Goal: Task Accomplishment & Management: Use online tool/utility

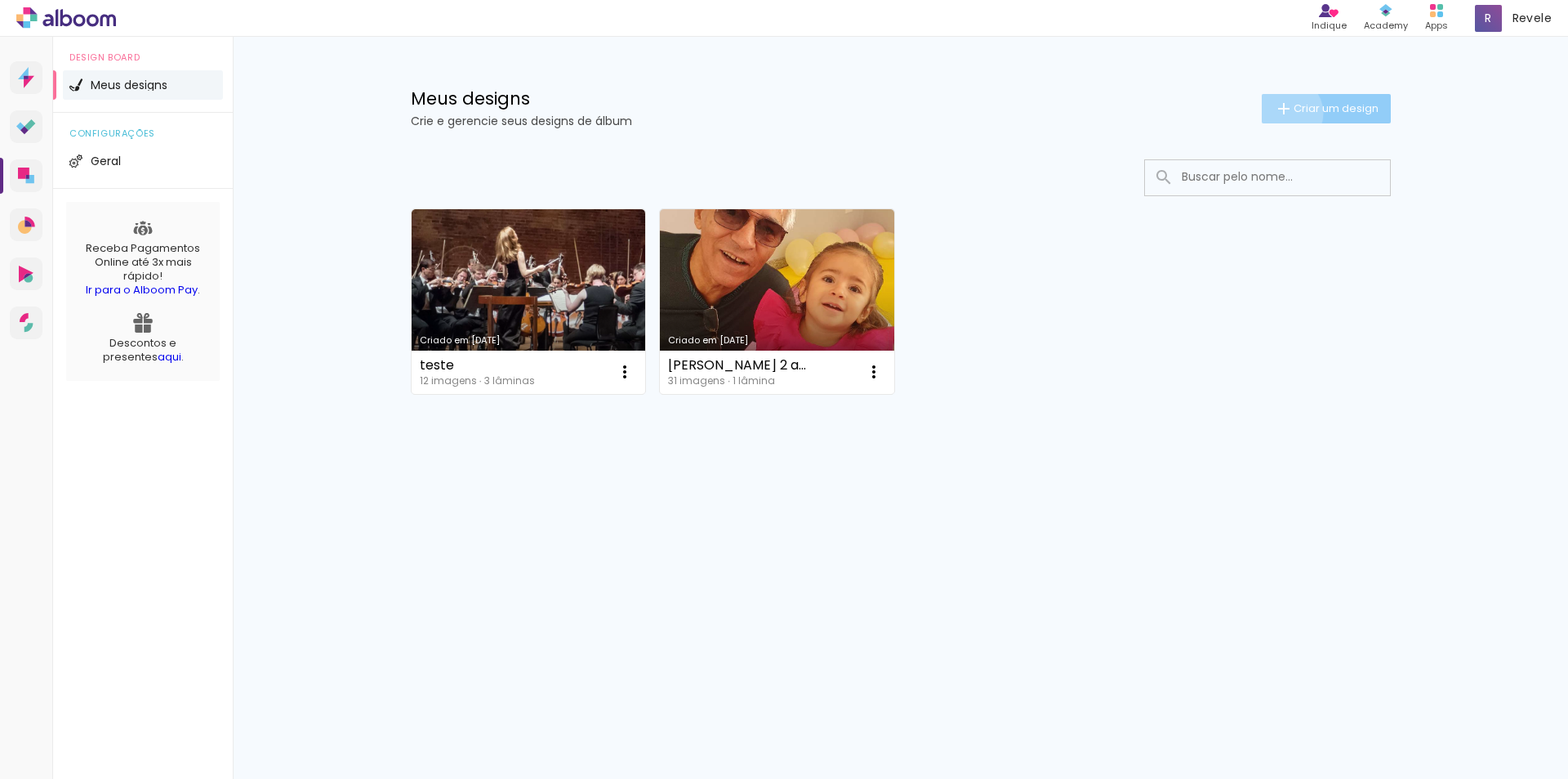
click at [1284, 112] on iron-icon at bounding box center [1283, 109] width 19 height 19
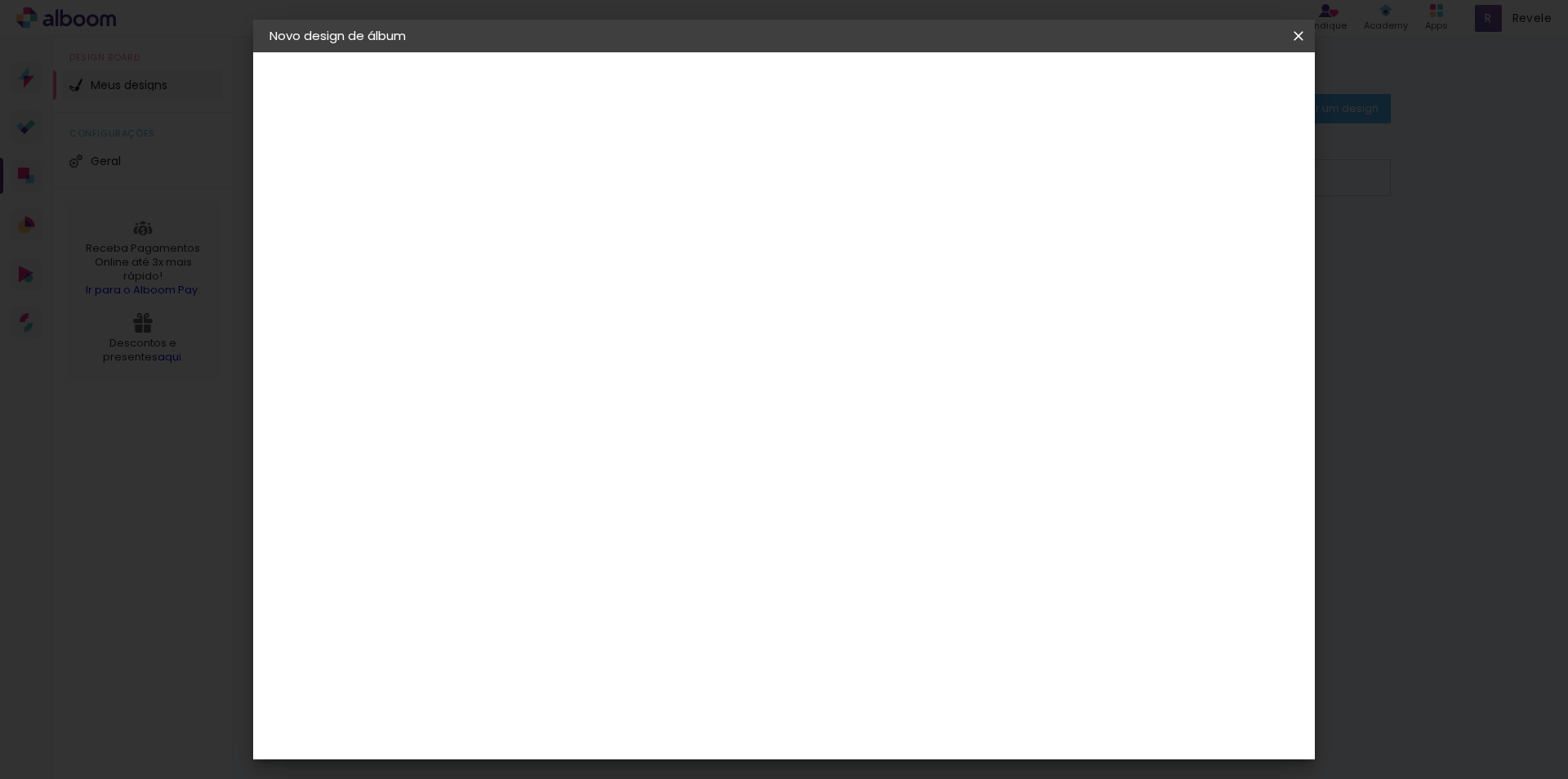
click at [537, 218] on input at bounding box center [537, 219] width 0 height 25
type input "[PERSON_NAME] e [PERSON_NAME]"
type paper-input "[PERSON_NAME] e [PERSON_NAME]"
click at [704, 96] on paper-button "Avançar" at bounding box center [663, 86] width 80 height 28
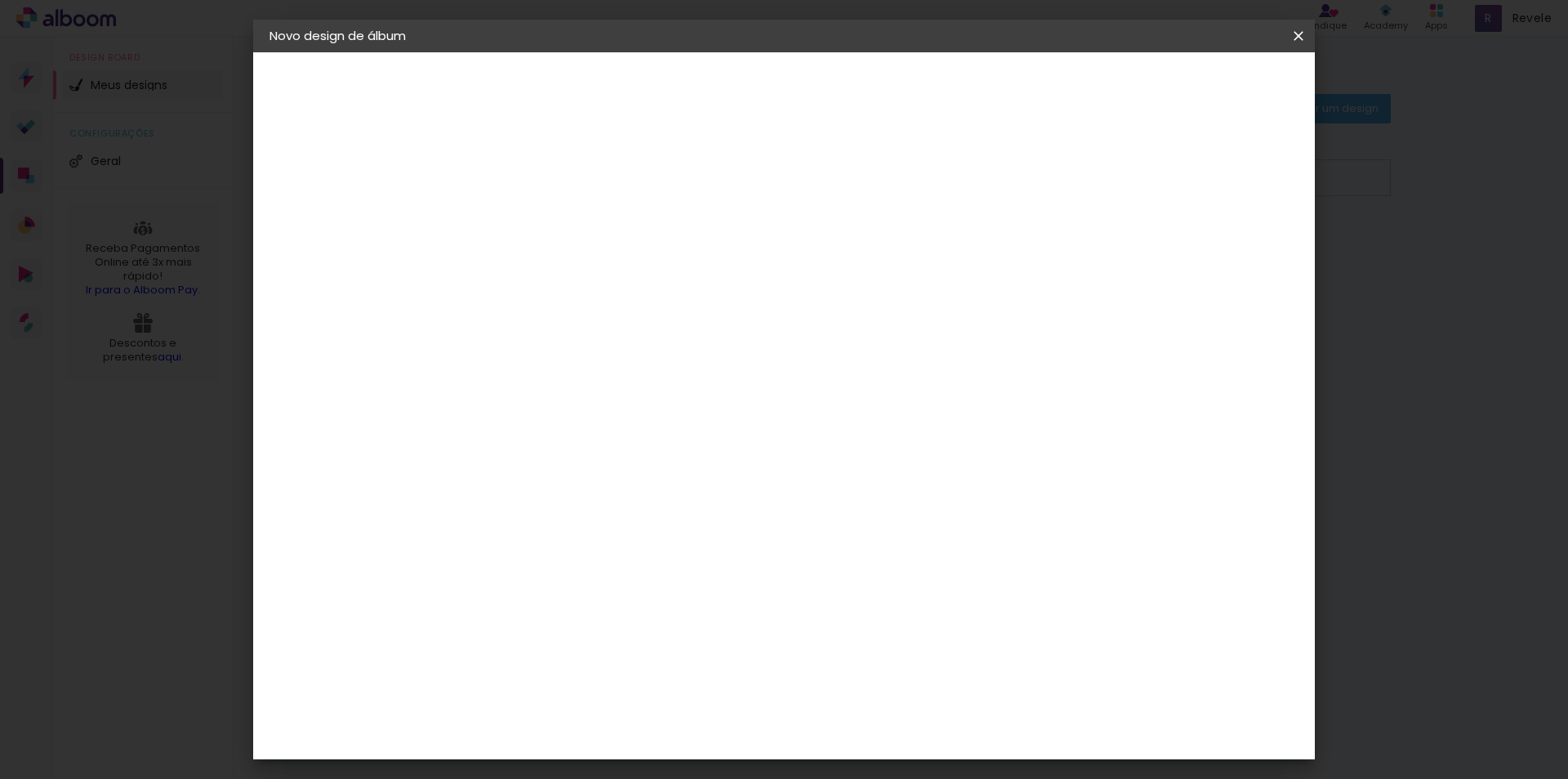
click at [565, 505] on div "Grafis" at bounding box center [545, 511] width 39 height 13
click at [0, 0] on slot "Avançar" at bounding box center [0, 0] width 0 height 0
click at [600, 272] on input "text" at bounding box center [569, 285] width 64 height 25
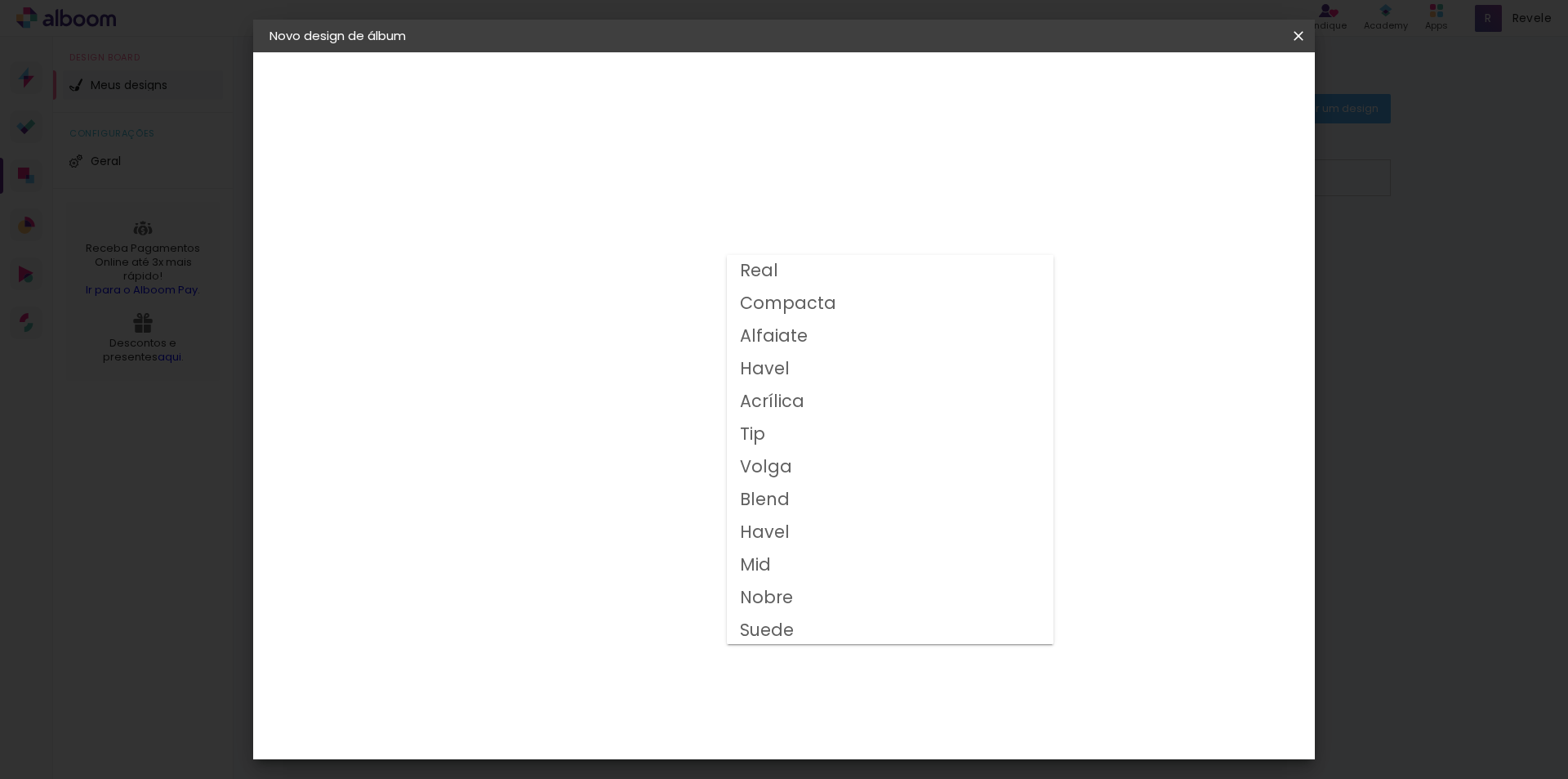
click at [0, 0] on slot "Havel" at bounding box center [0, 0] width 0 height 0
type input "Havel"
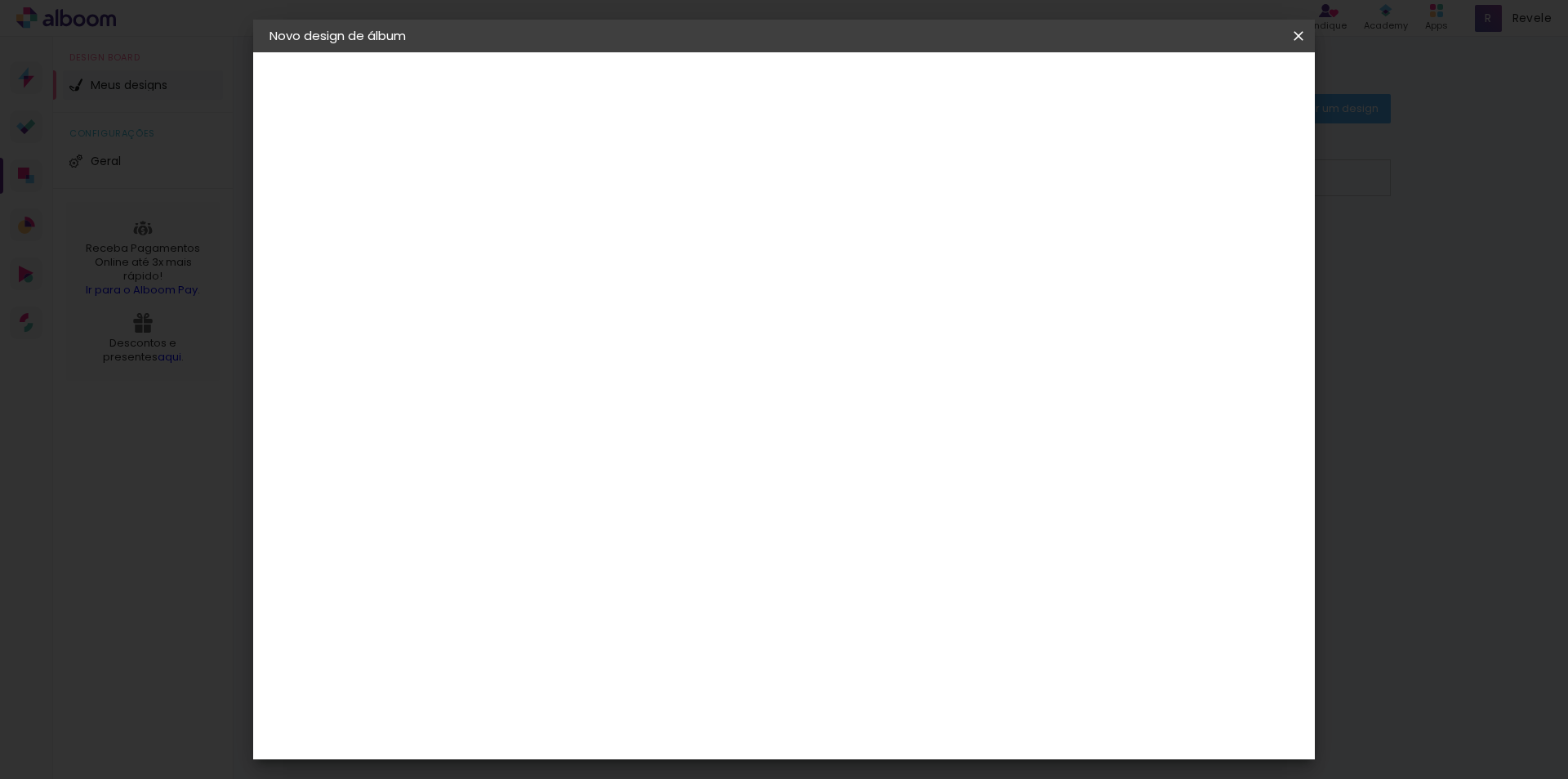
scroll to position [201, 0]
click at [647, 543] on span "15x15" at bounding box center [608, 564] width 76 height 44
click at [0, 0] on slot "Avançar" at bounding box center [0, 0] width 0 height 0
click at [1104, 175] on div at bounding box center [1096, 176] width 15 height 15
type paper-checkbox "on"
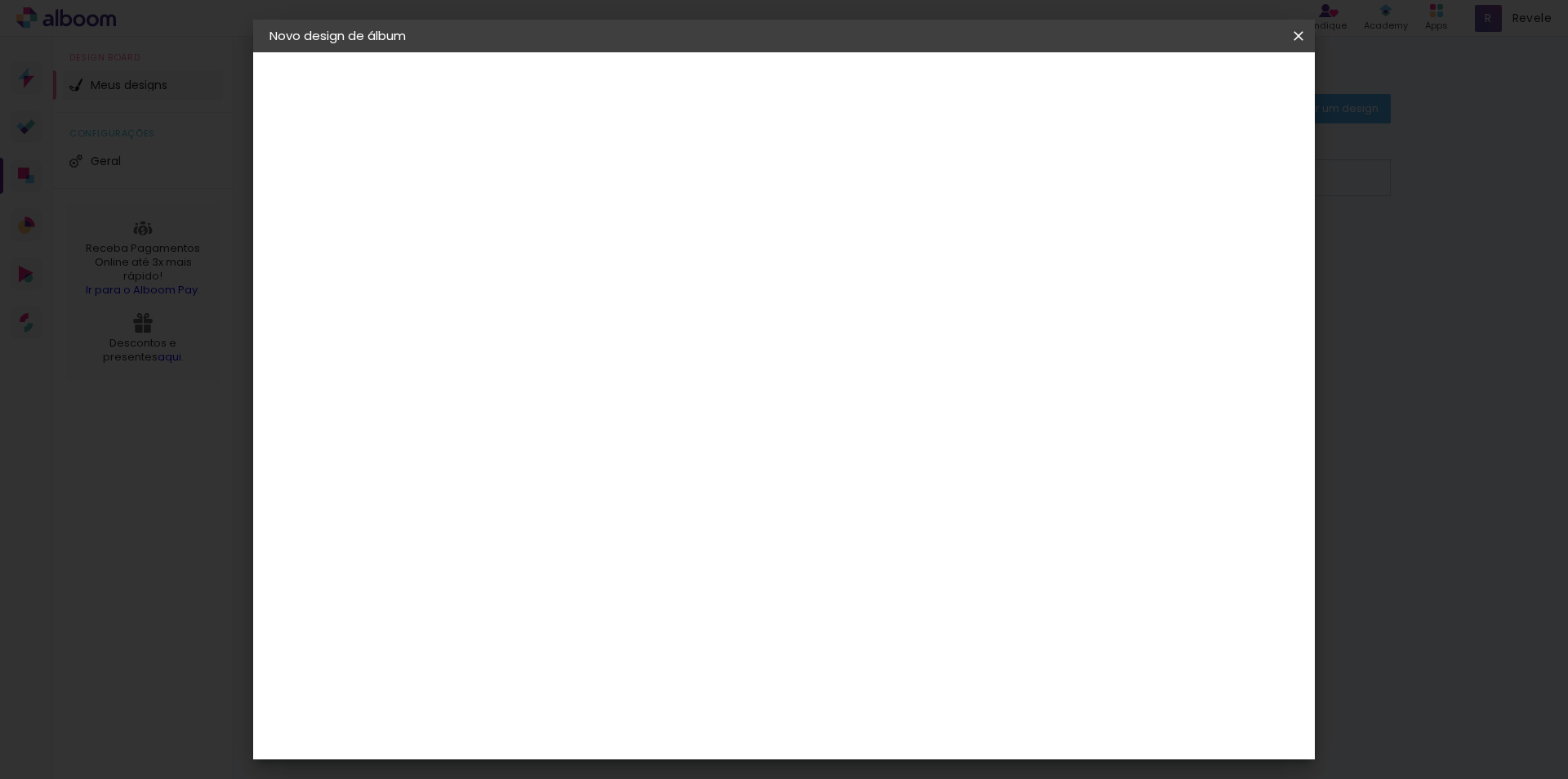
click at [1196, 90] on span "Iniciar design" at bounding box center [1159, 86] width 75 height 12
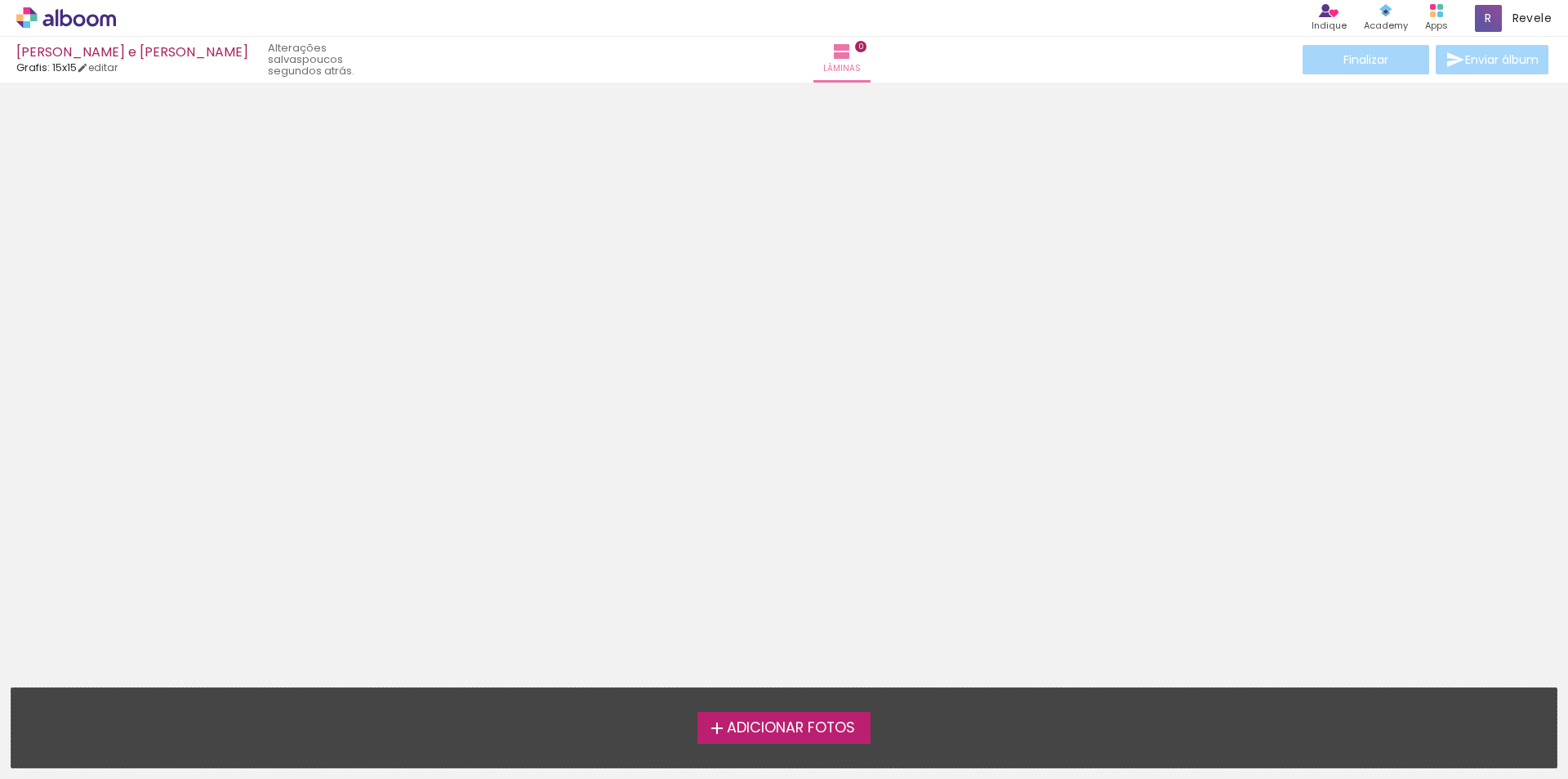
click at [796, 732] on span "Adicionar Fotos" at bounding box center [790, 728] width 128 height 15
click at [0, 0] on input "file" at bounding box center [0, 0] width 0 height 0
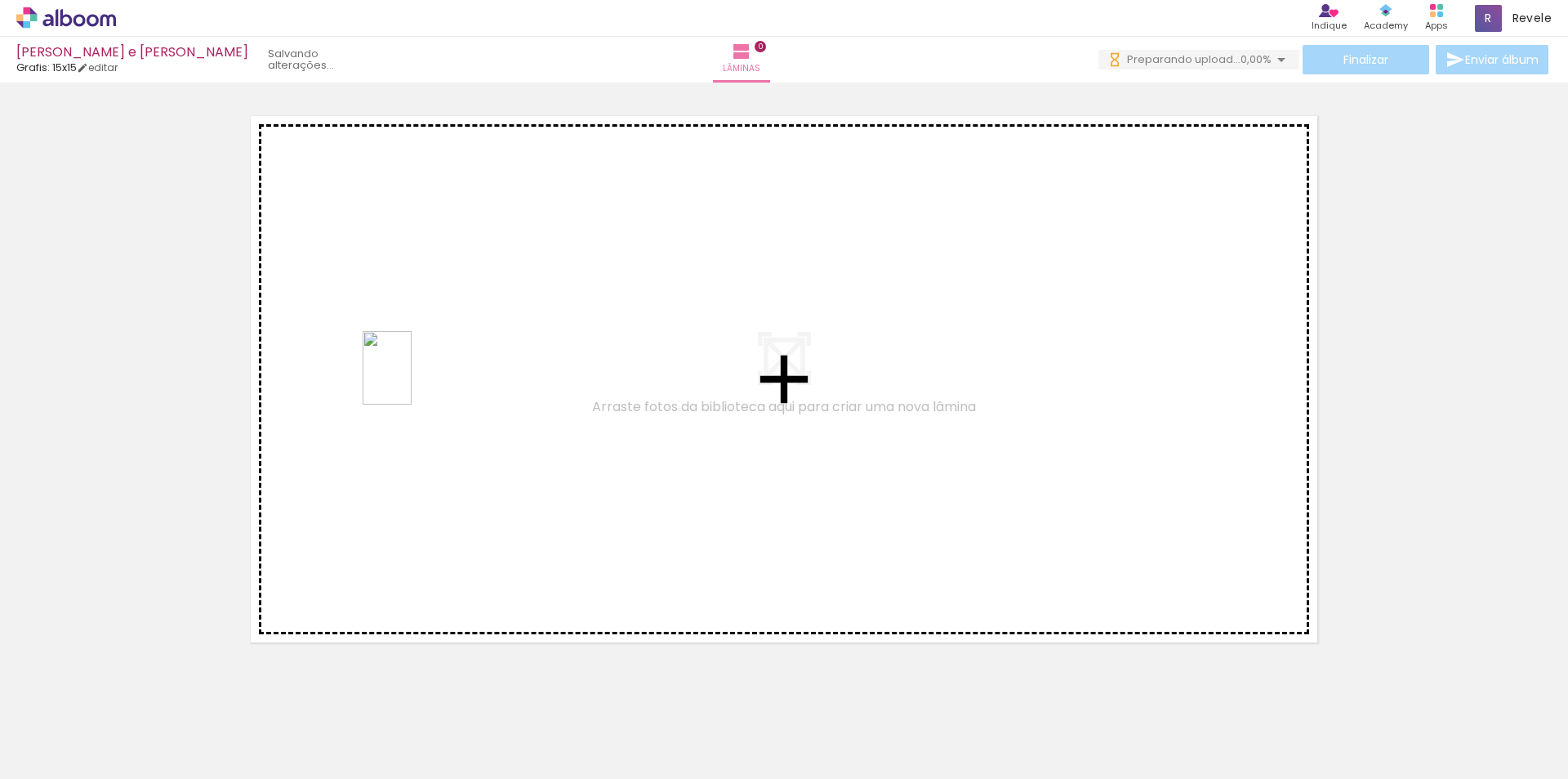
drag, startPoint x: 539, startPoint y: 748, endPoint x: 412, endPoint y: 378, distance: 391.2
click at [412, 378] on quentale-workspace at bounding box center [784, 390] width 1568 height 779
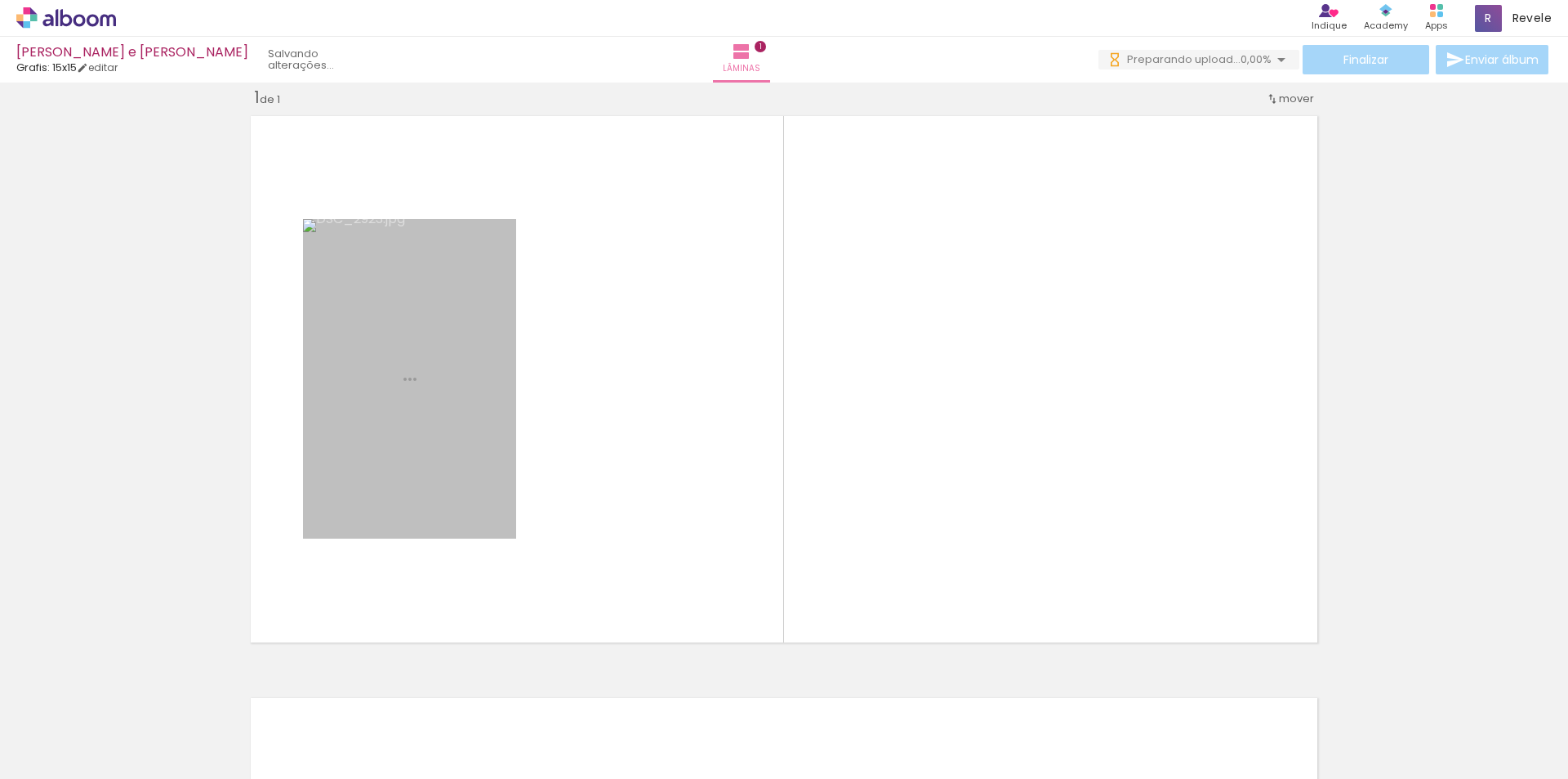
scroll to position [21, 0]
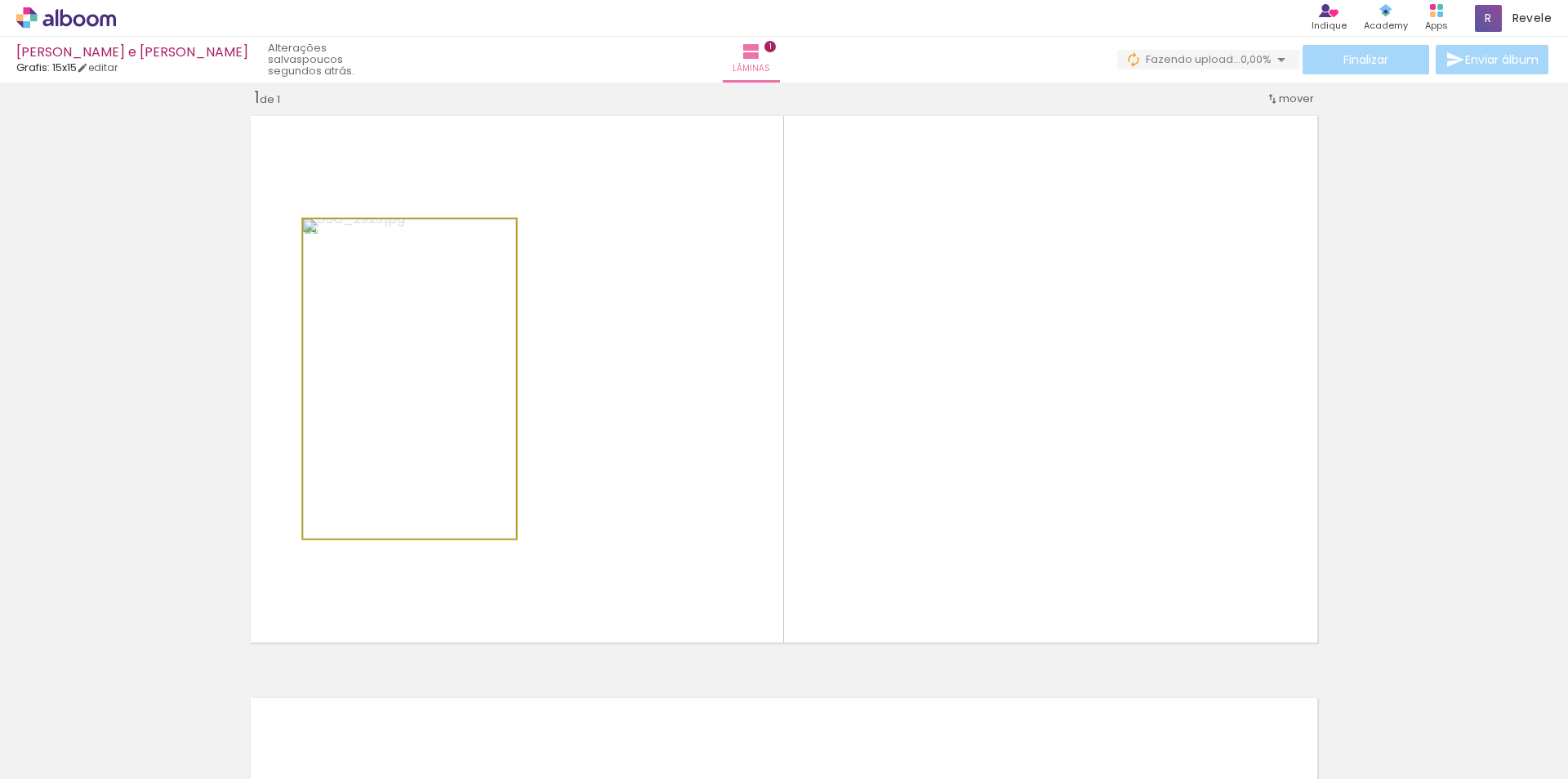
drag, startPoint x: 336, startPoint y: 236, endPoint x: 332, endPoint y: 227, distance: 9.8
type paper-slider "100"
click at [332, 227] on div at bounding box center [341, 235] width 26 height 26
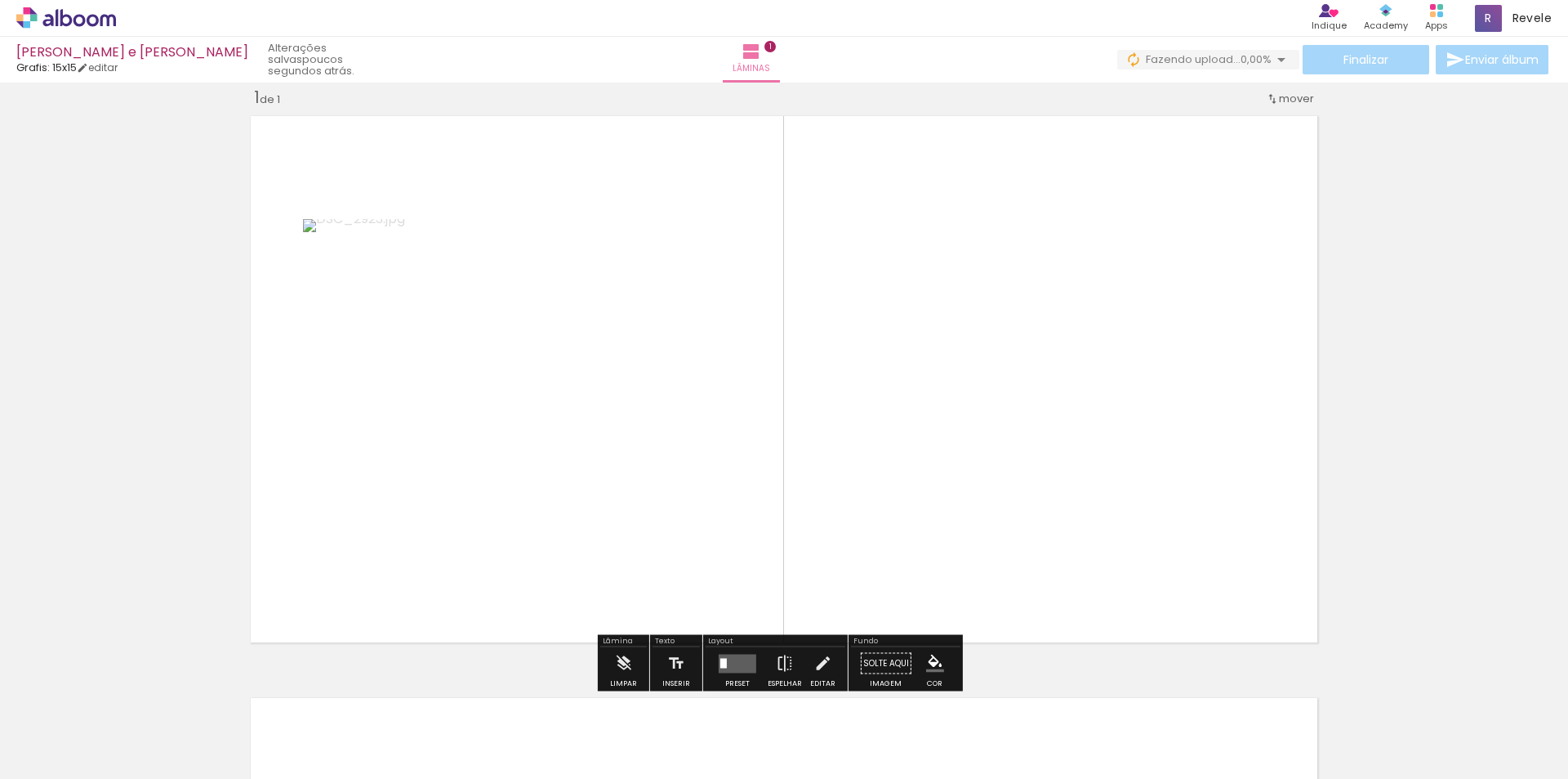
click at [0, 0] on slot "P&B" at bounding box center [0, 0] width 0 height 0
click at [466, 315] on paper-item at bounding box center [470, 321] width 29 height 12
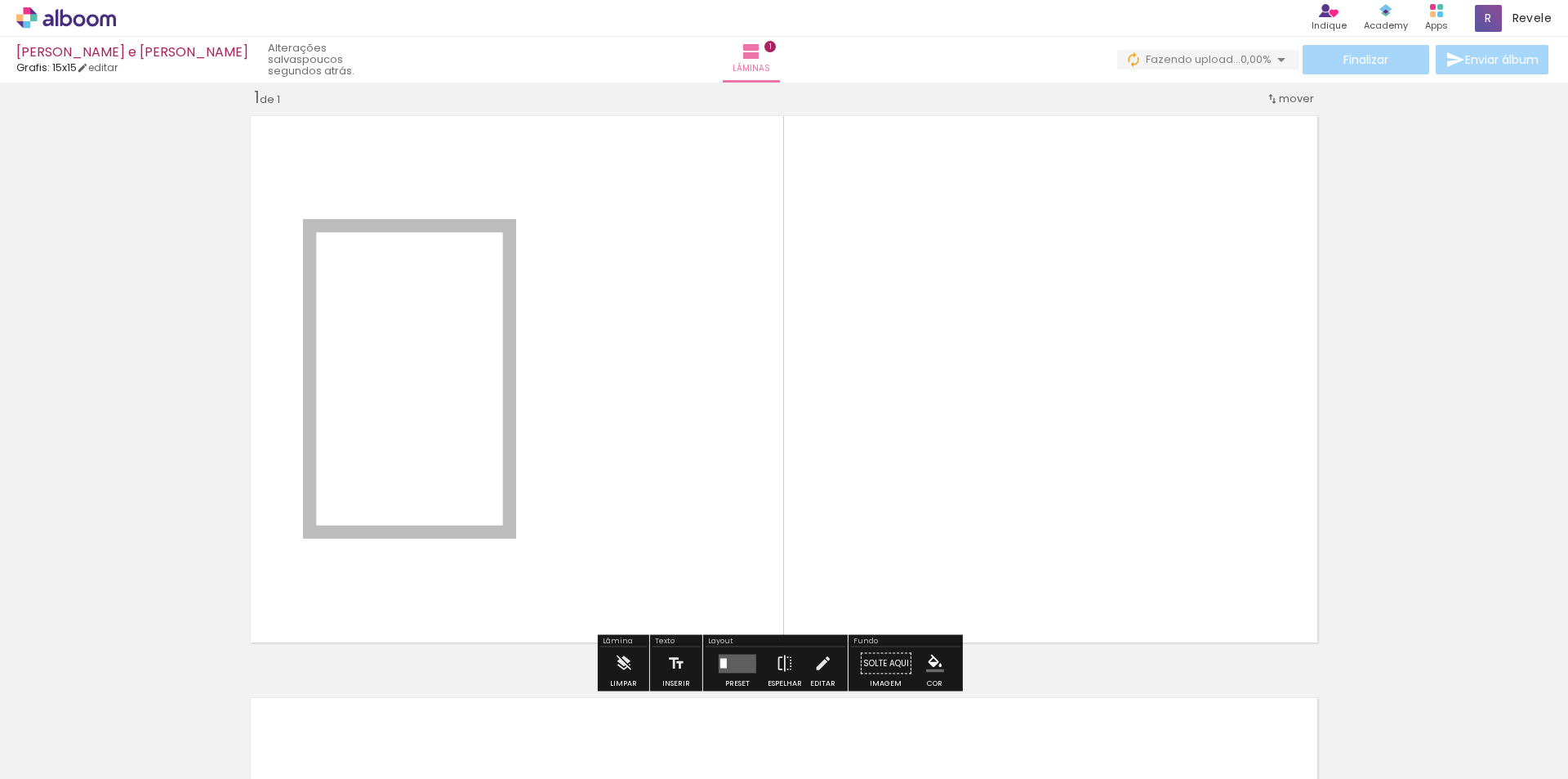
click at [463, 295] on paper-item at bounding box center [470, 297] width 29 height 12
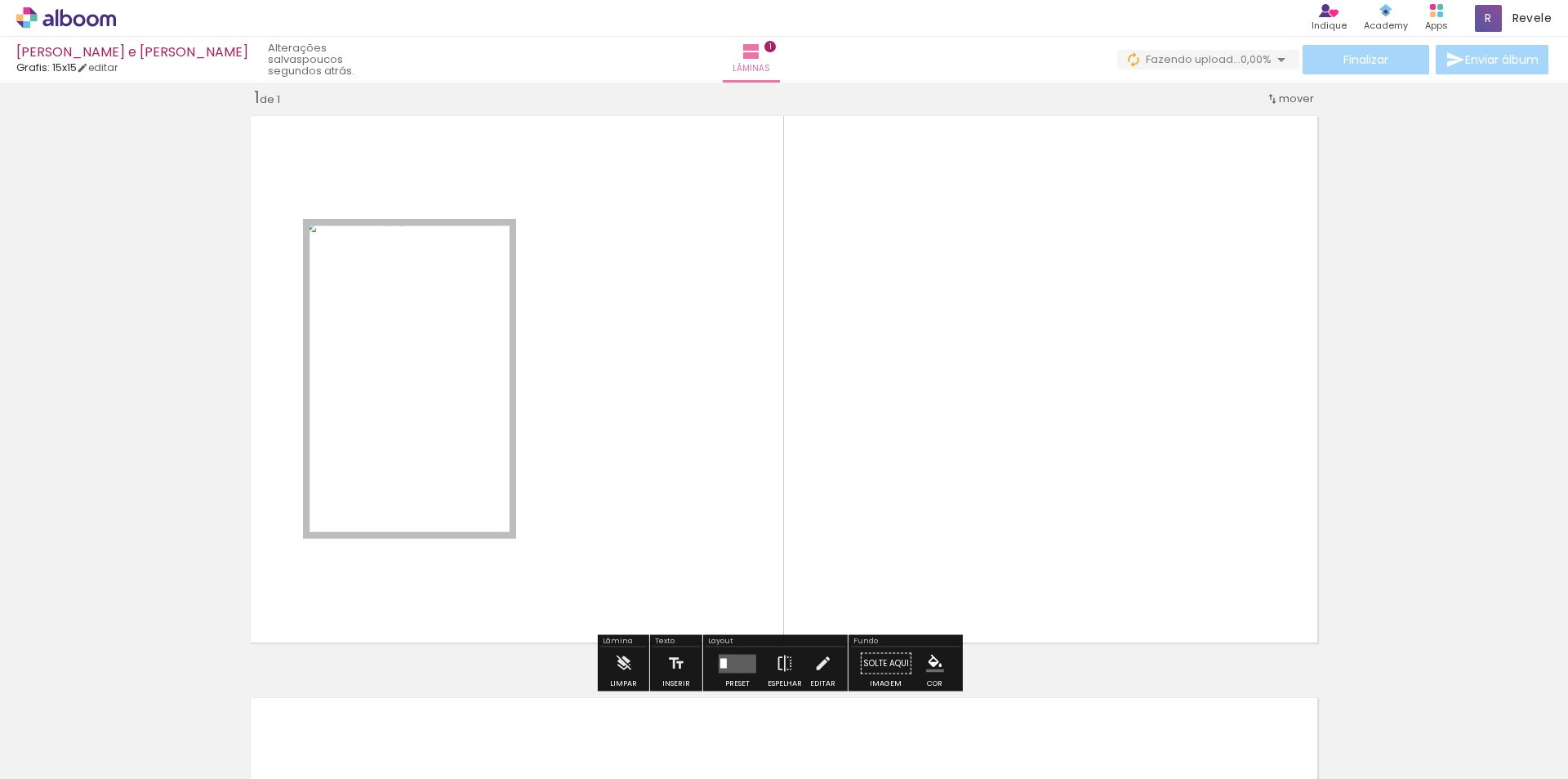
click at [464, 284] on paper-item at bounding box center [470, 286] width 29 height 12
click at [464, 273] on paper-item at bounding box center [470, 274] width 29 height 12
click at [463, 261] on paper-item at bounding box center [470, 264] width 29 height 12
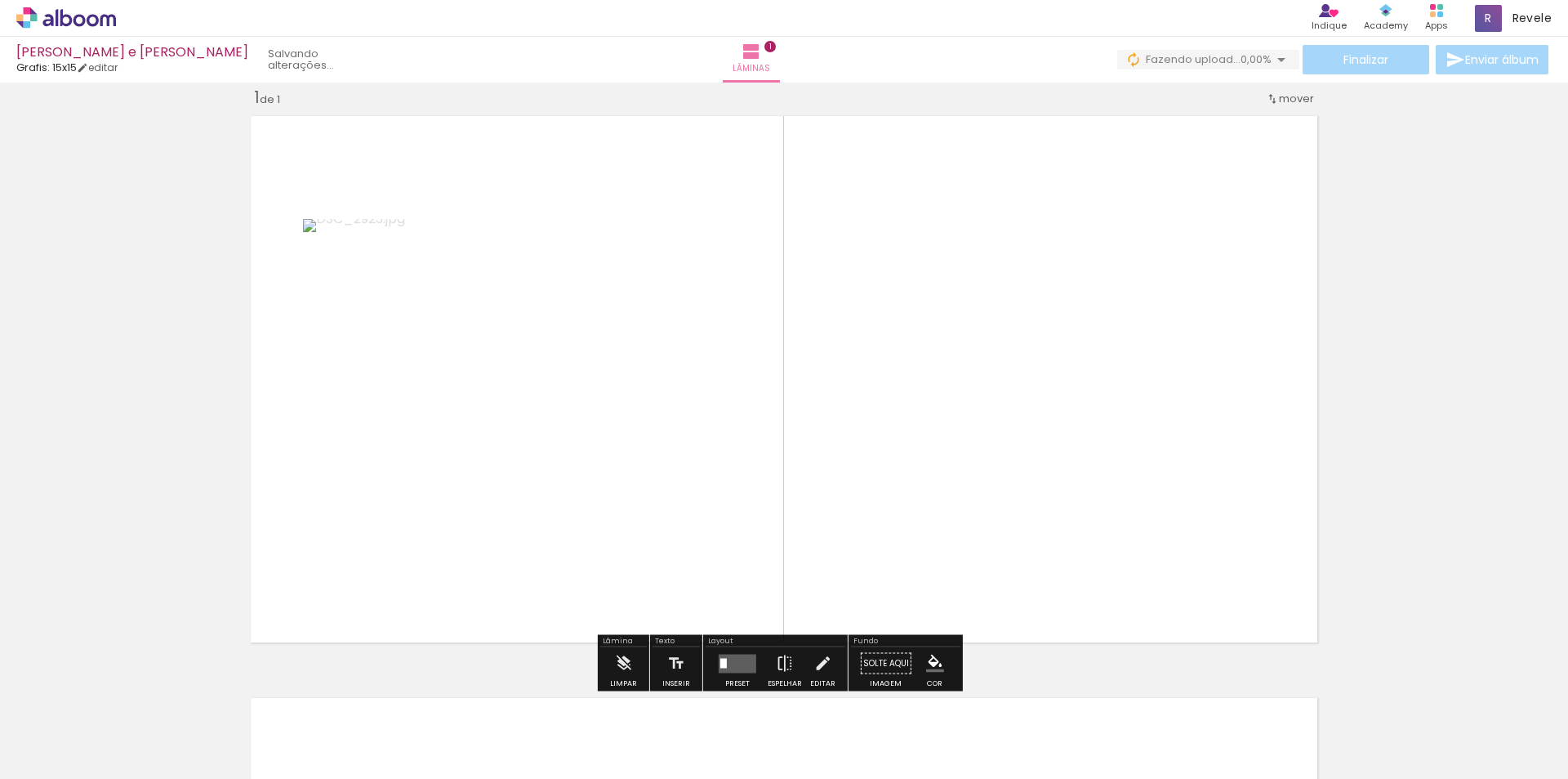
click at [467, 321] on paper-item at bounding box center [470, 321] width 29 height 12
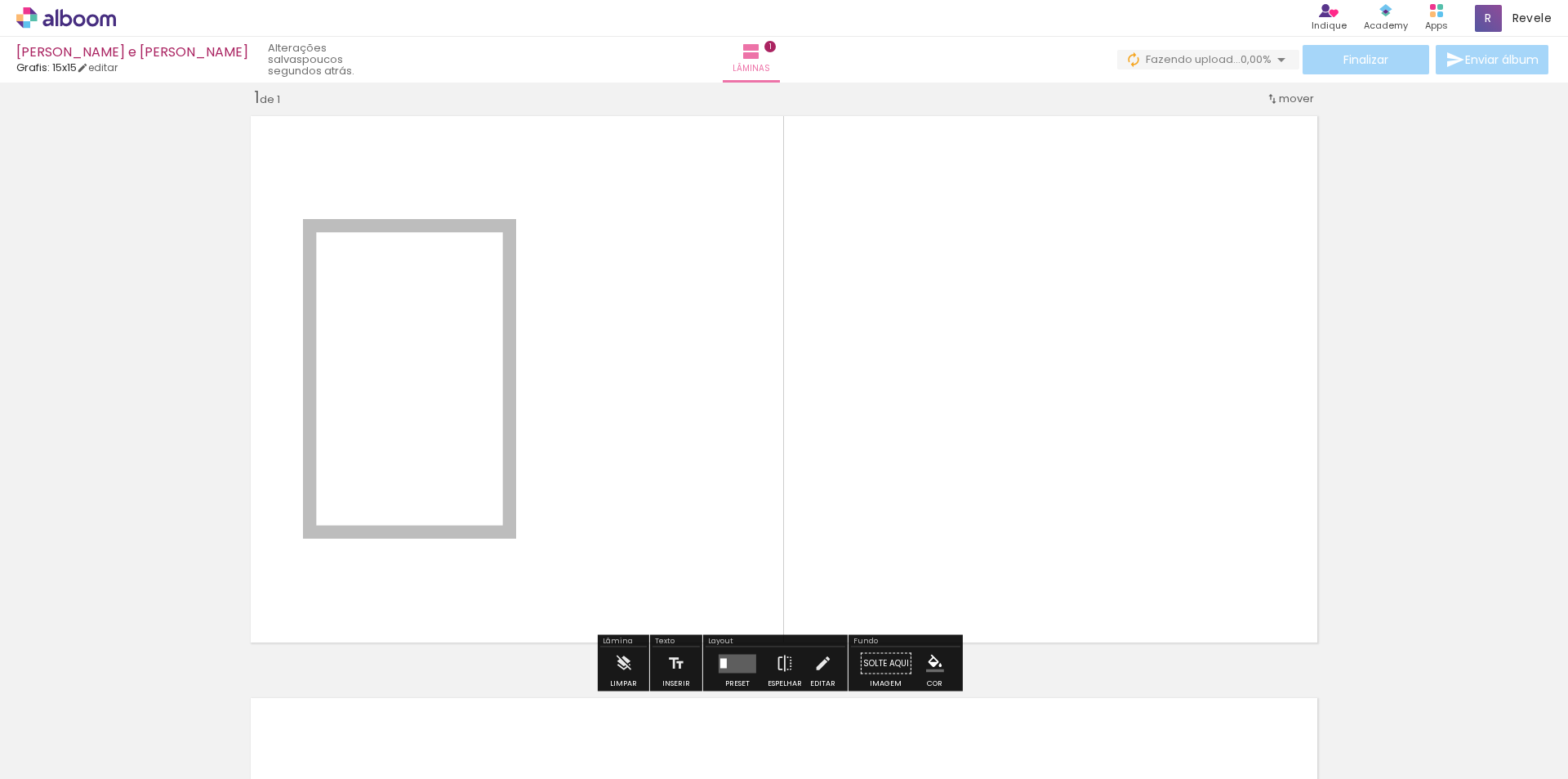
click at [465, 339] on iron-icon "color picker" at bounding box center [471, 340] width 19 height 16
click at [443, 250] on paper-item "#ff8a65" at bounding box center [440, 248] width 16 height 16
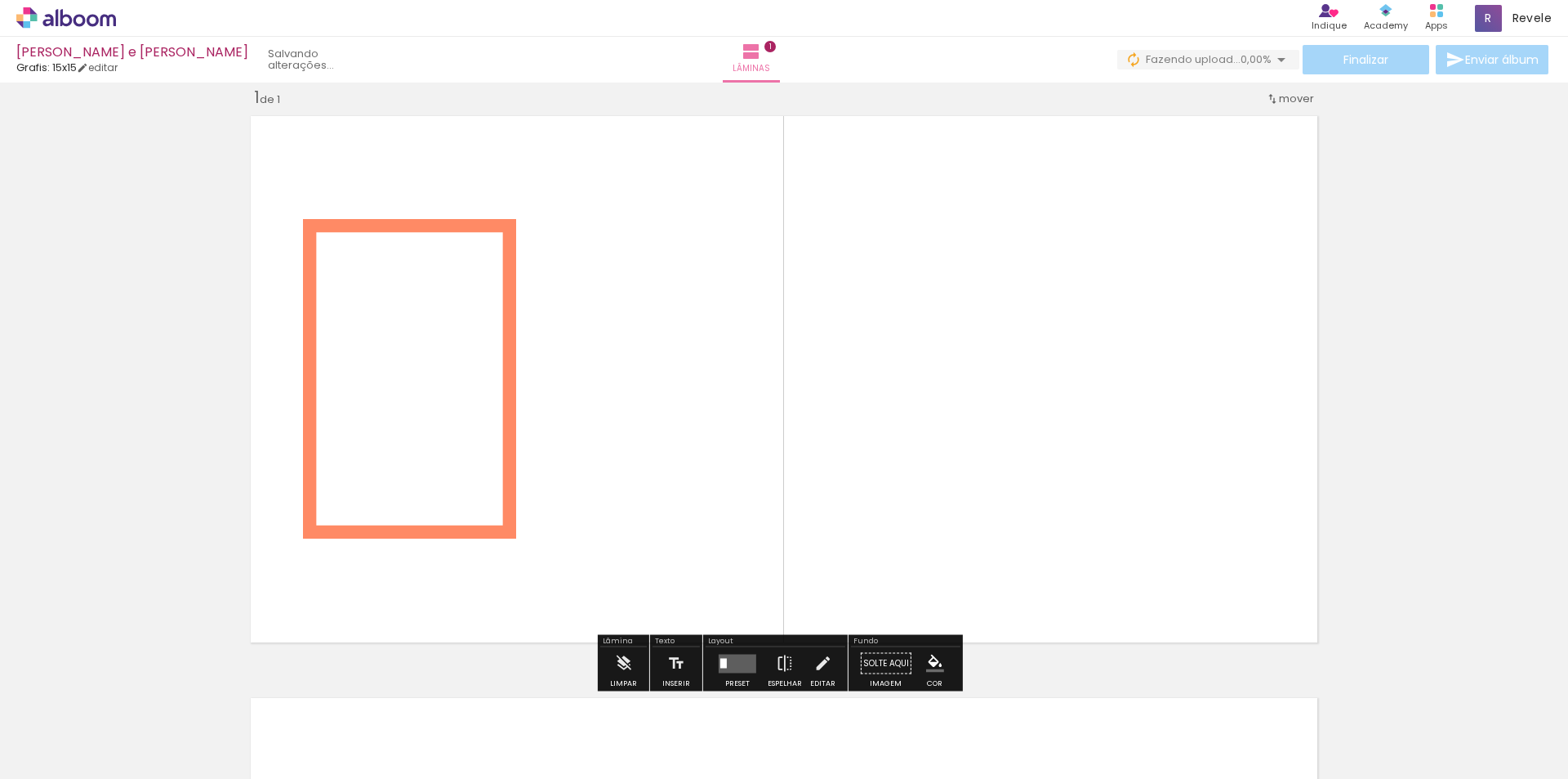
click at [462, 287] on paper-item at bounding box center [470, 286] width 29 height 12
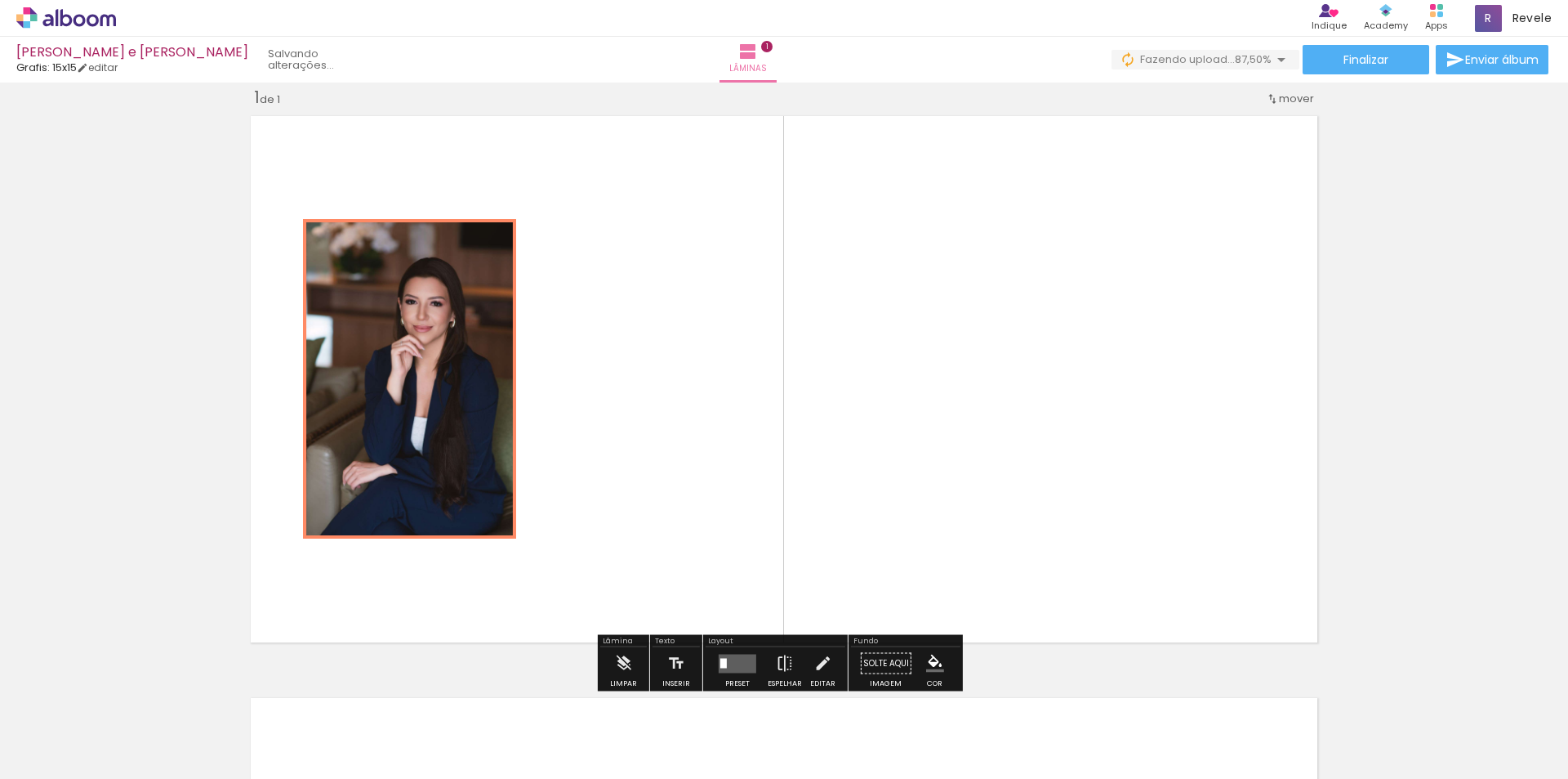
click at [461, 339] on iron-icon "color picker" at bounding box center [471, 340] width 19 height 16
click at [474, 267] on paper-item "#bdbdbd" at bounding box center [473, 265] width 16 height 16
click at [463, 260] on paper-item at bounding box center [470, 264] width 29 height 12
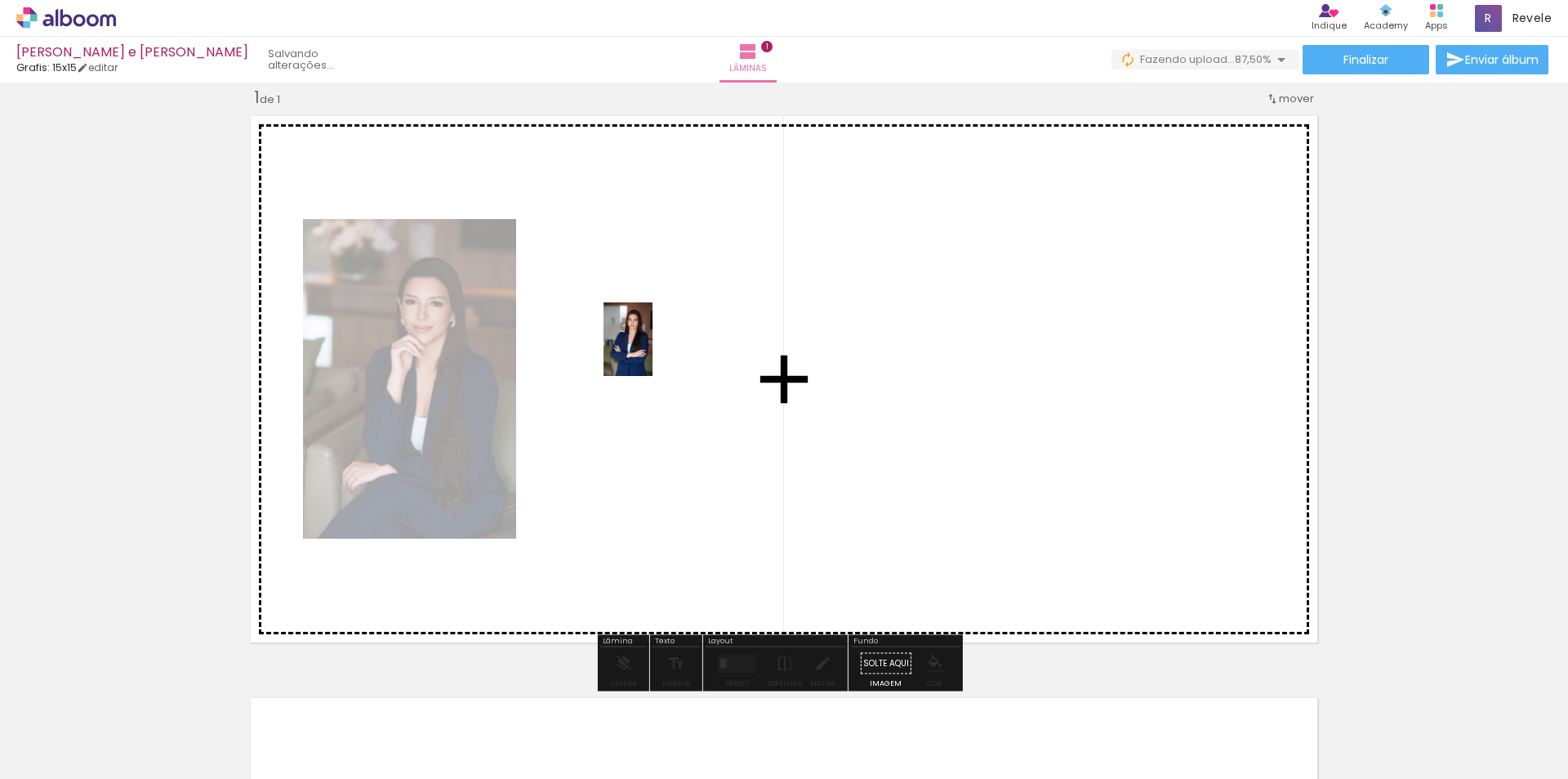
drag, startPoint x: 634, startPoint y: 744, endPoint x: 653, endPoint y: 351, distance: 393.5
click at [653, 351] on quentale-workspace at bounding box center [784, 390] width 1568 height 779
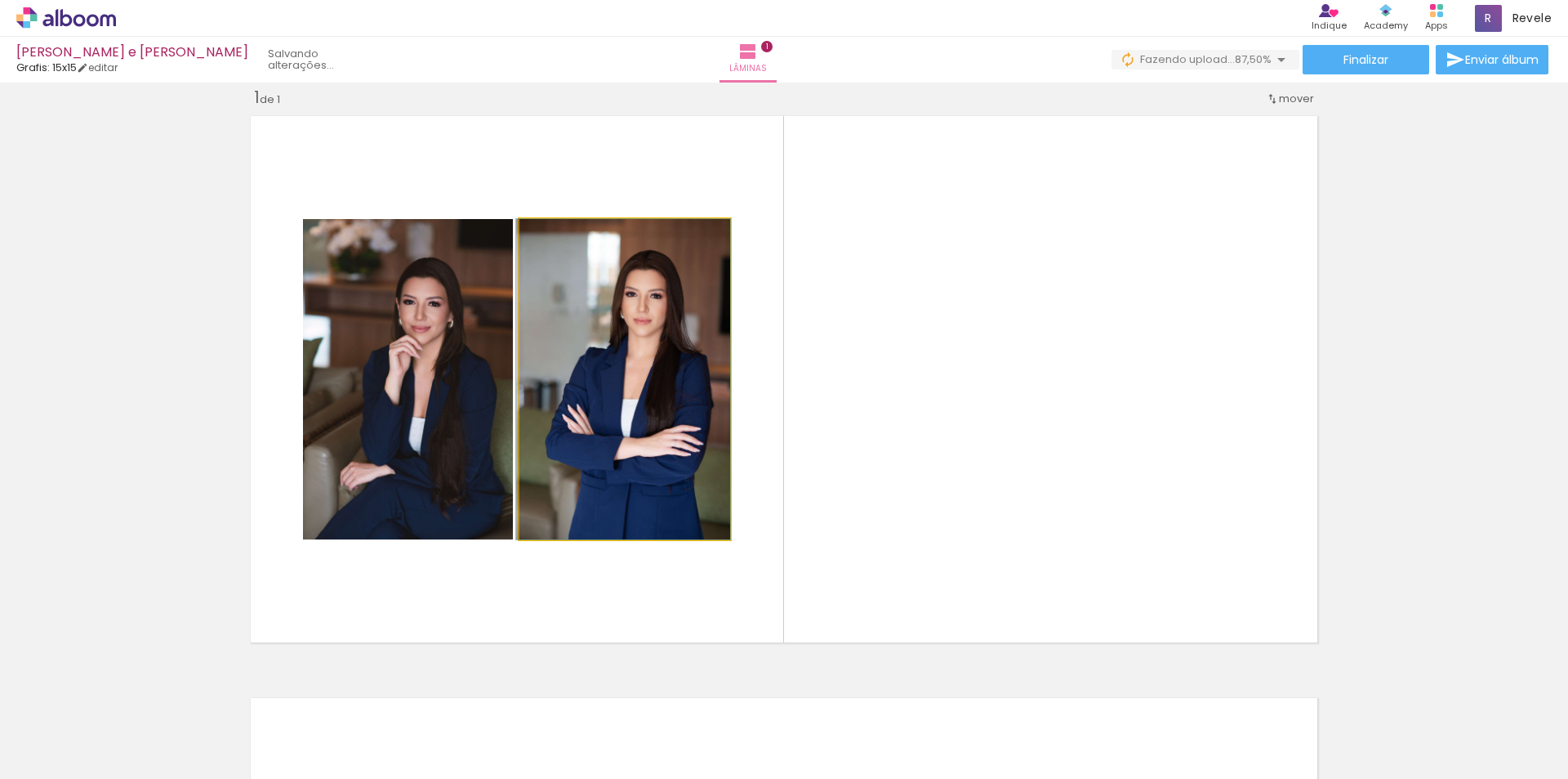
drag, startPoint x: 638, startPoint y: 416, endPoint x: 626, endPoint y: 345, distance: 72.0
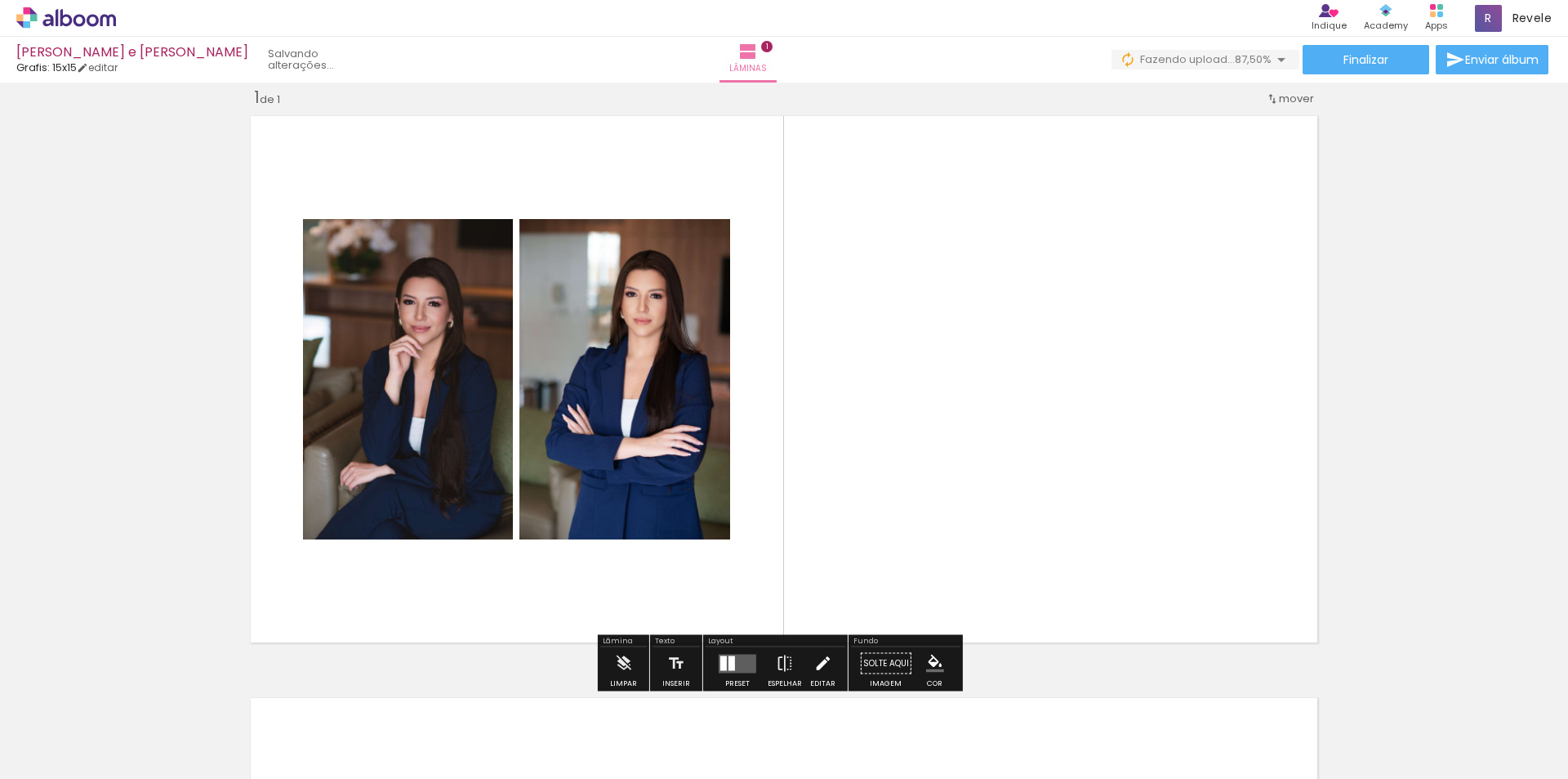
click at [814, 667] on iron-icon at bounding box center [822, 664] width 18 height 33
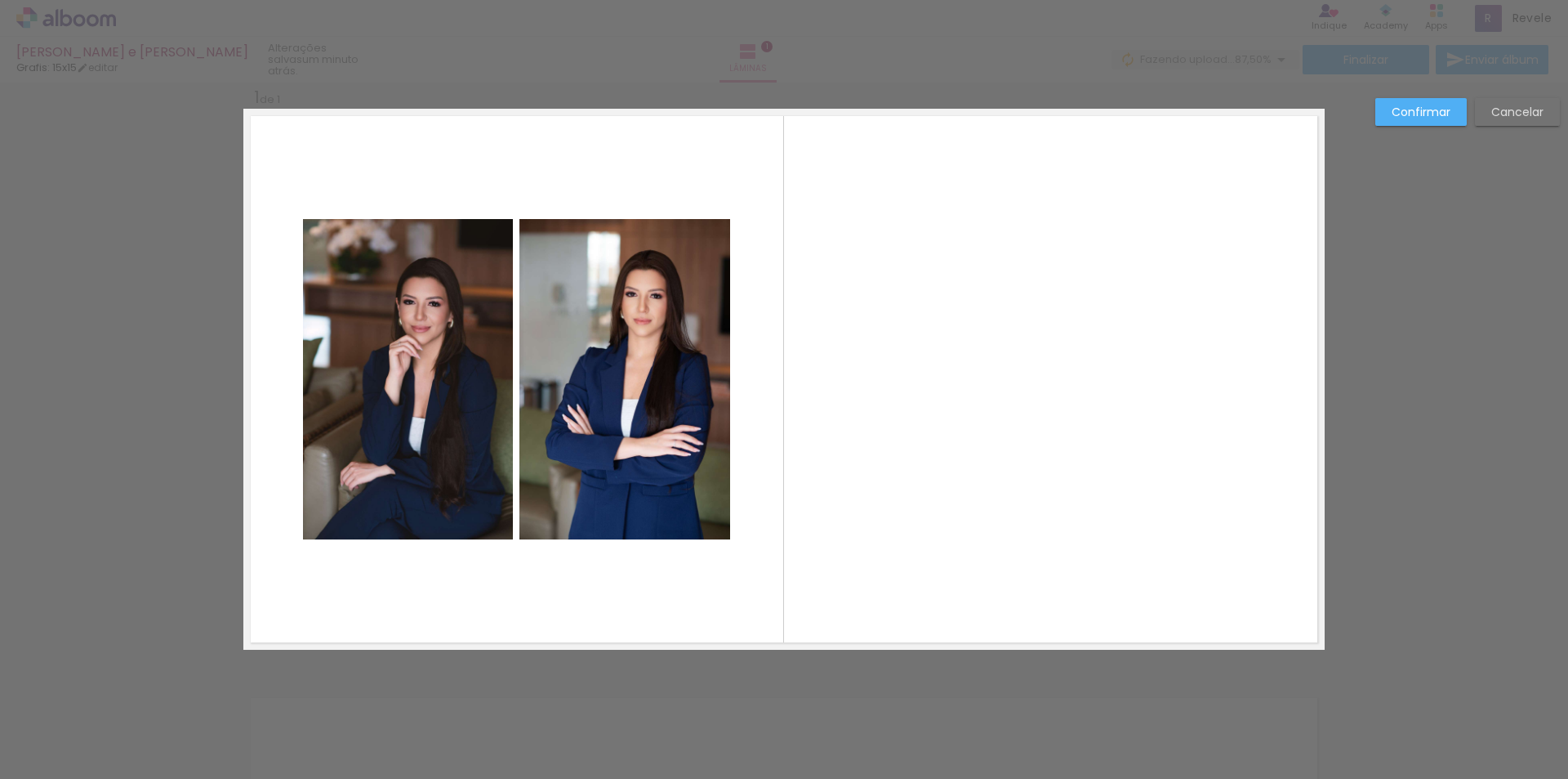
click at [1021, 312] on quentale-layouter at bounding box center [784, 379] width 1081 height 541
drag, startPoint x: 580, startPoint y: 321, endPoint x: 524, endPoint y: 323, distance: 56.0
click at [579, 321] on quentale-photo at bounding box center [625, 379] width 211 height 321
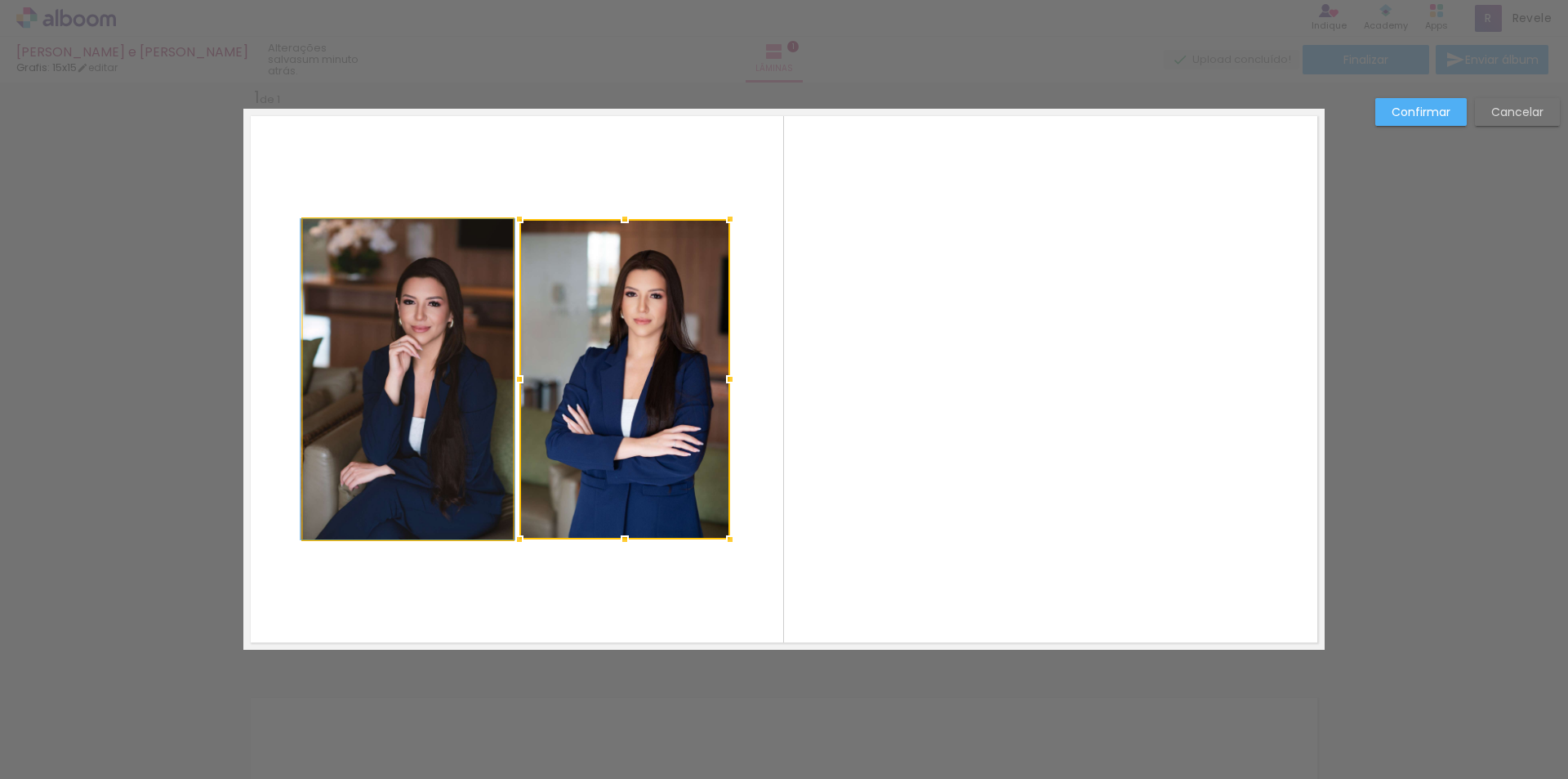
click at [406, 319] on quentale-photo at bounding box center [408, 379] width 210 height 321
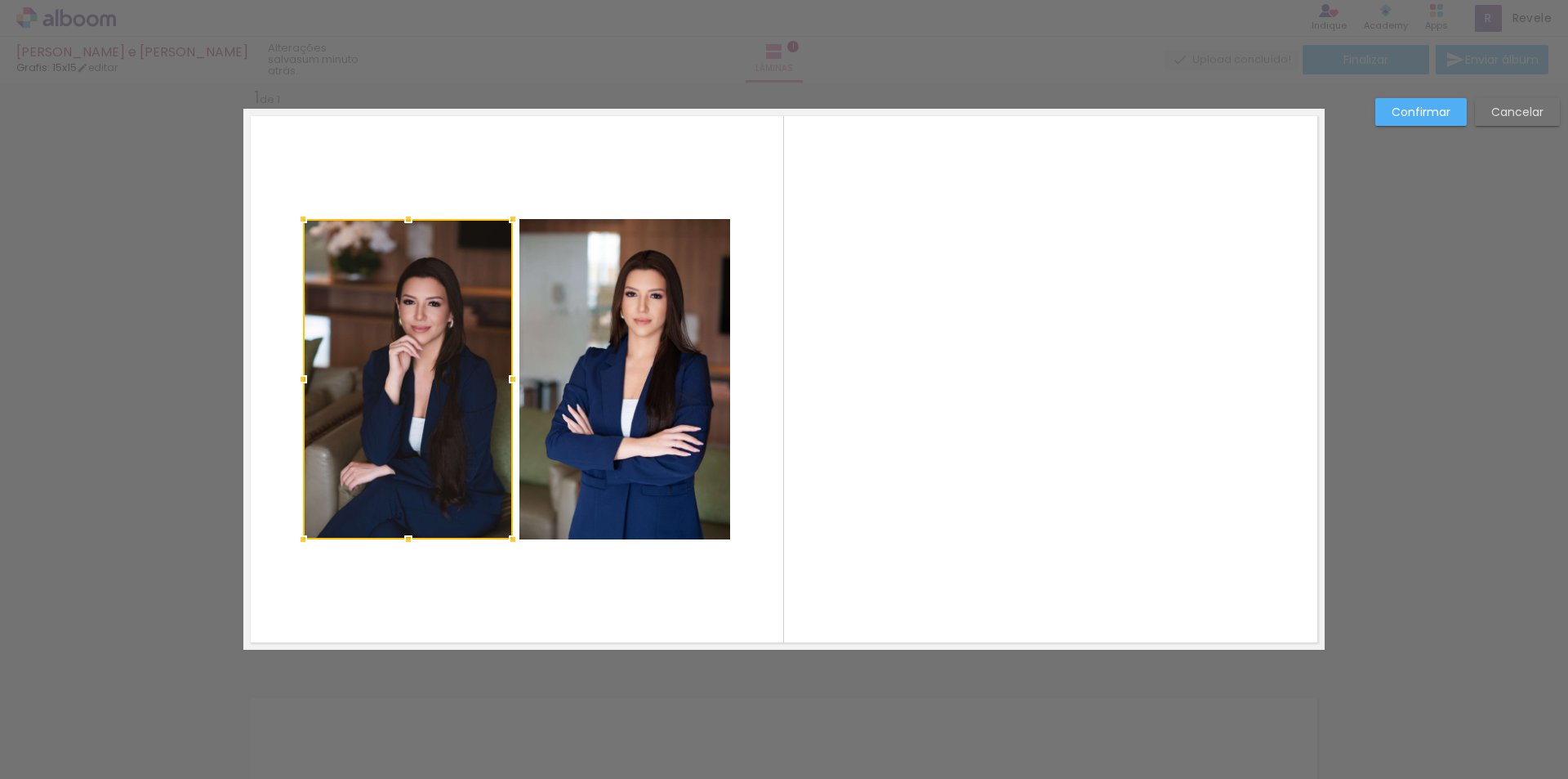
click at [0, 0] on slot "Confirmar" at bounding box center [0, 0] width 0 height 0
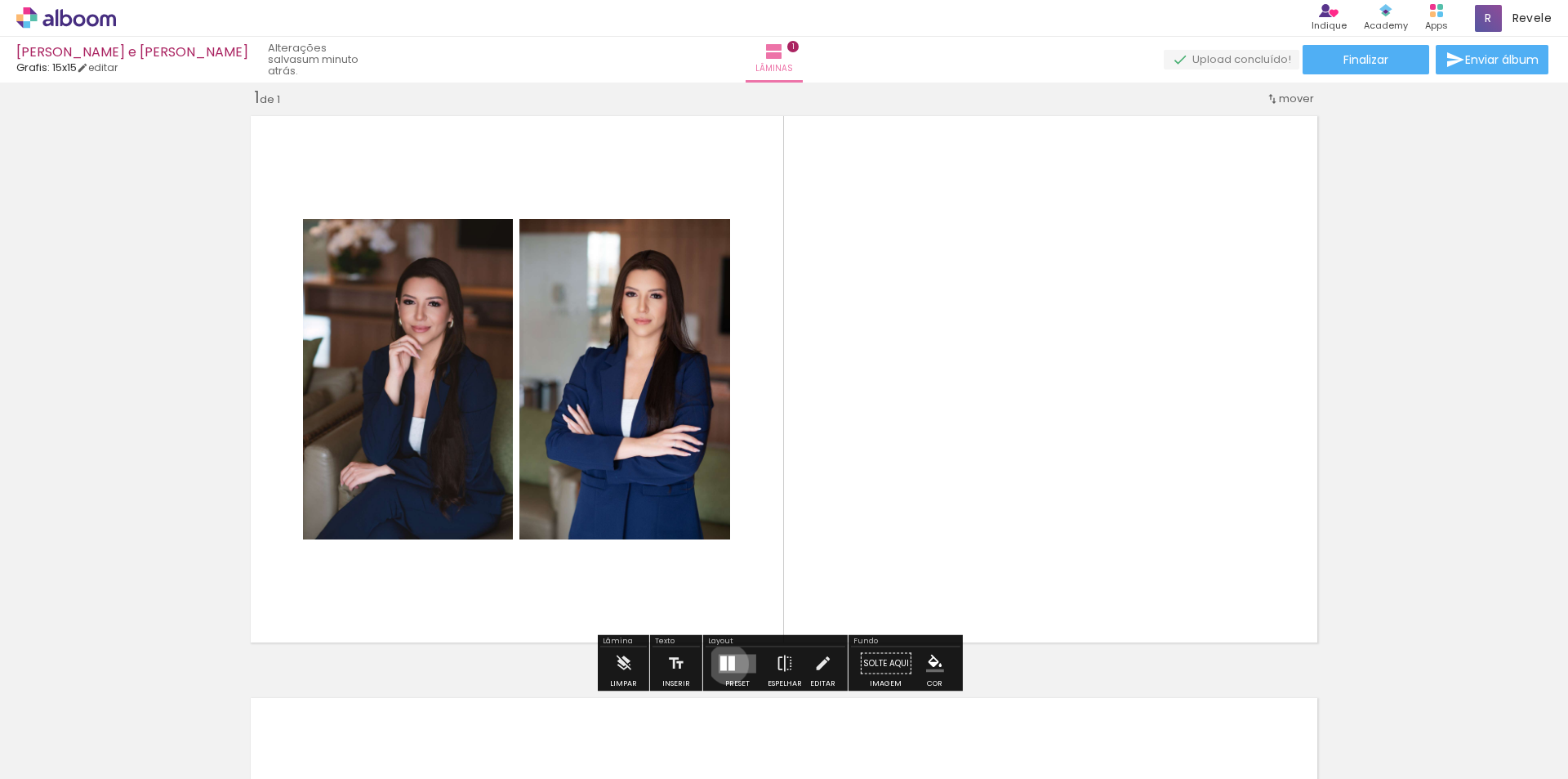
click at [728, 664] on div at bounding box center [731, 662] width 7 height 15
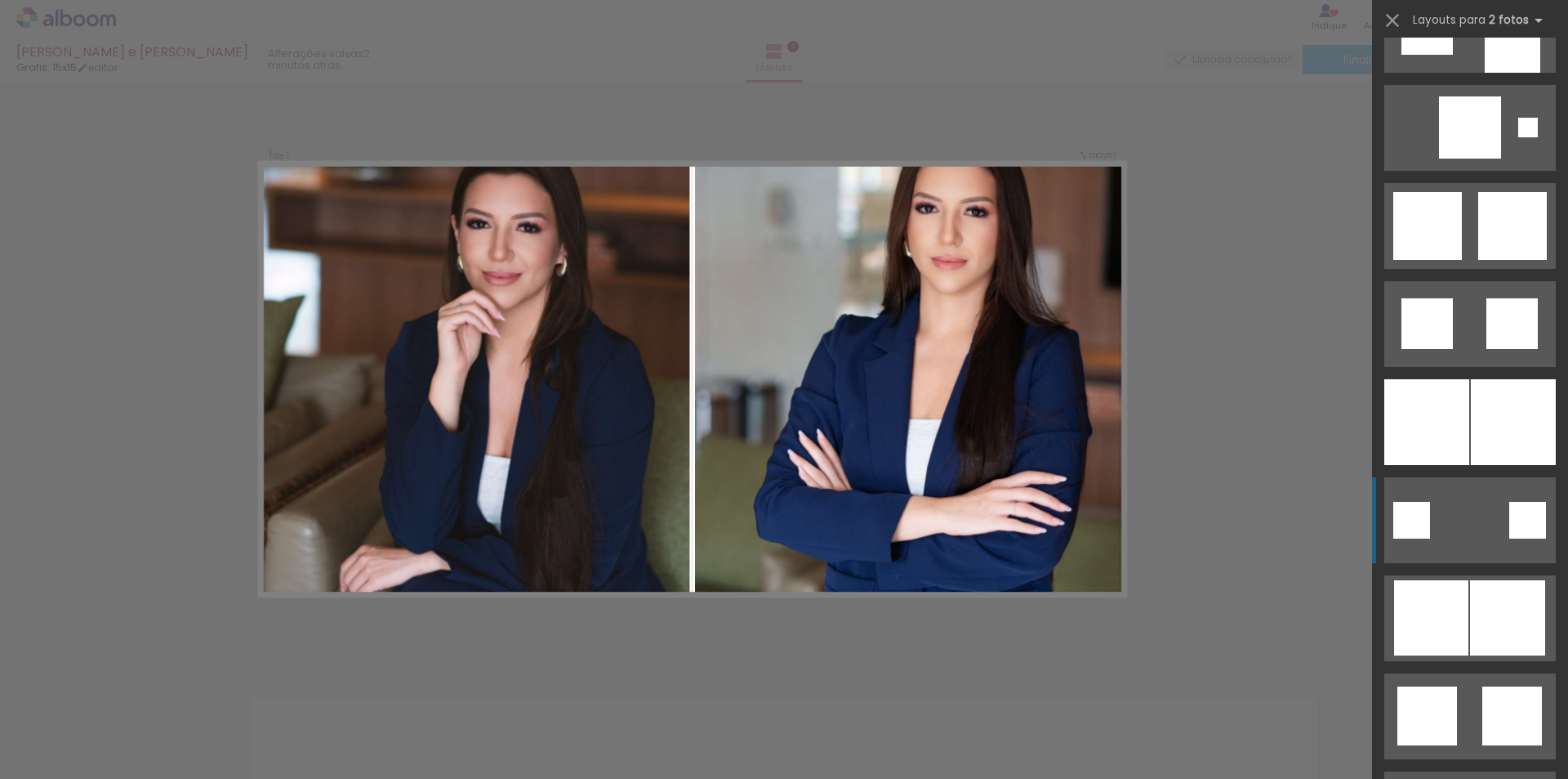
scroll to position [1716, 0]
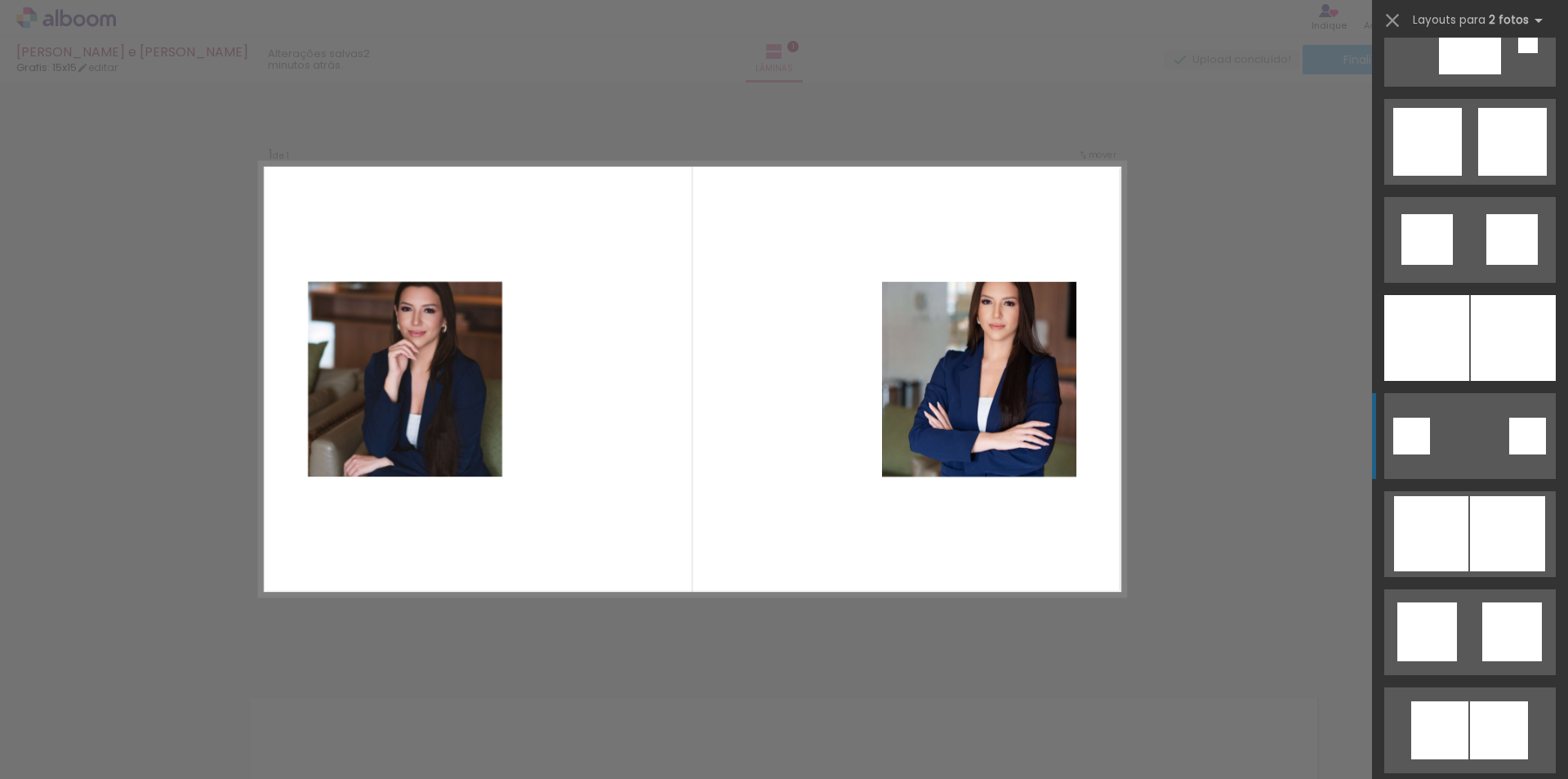
click at [1479, 444] on quentale-layouter at bounding box center [1469, 436] width 171 height 86
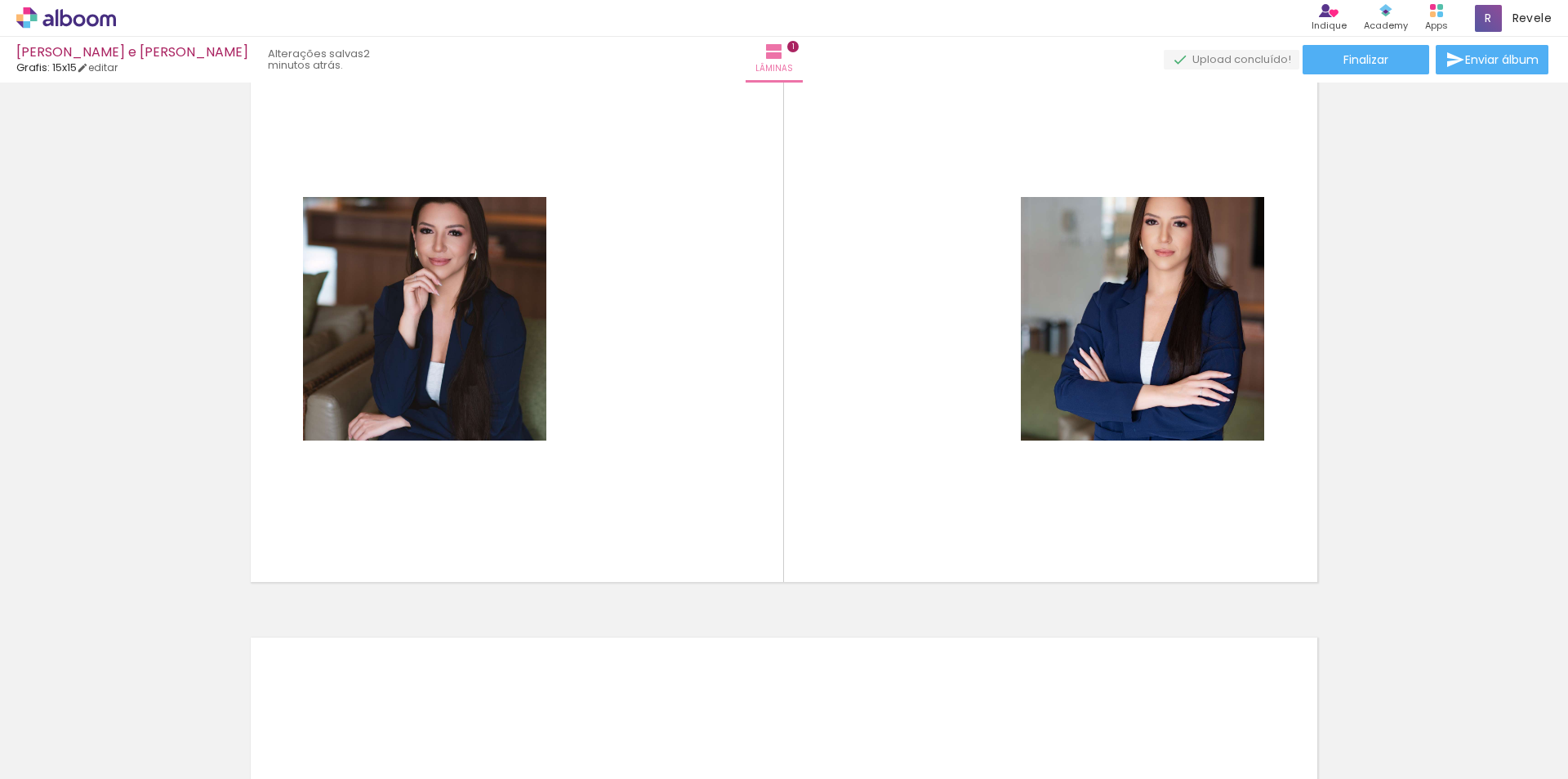
scroll to position [0, 0]
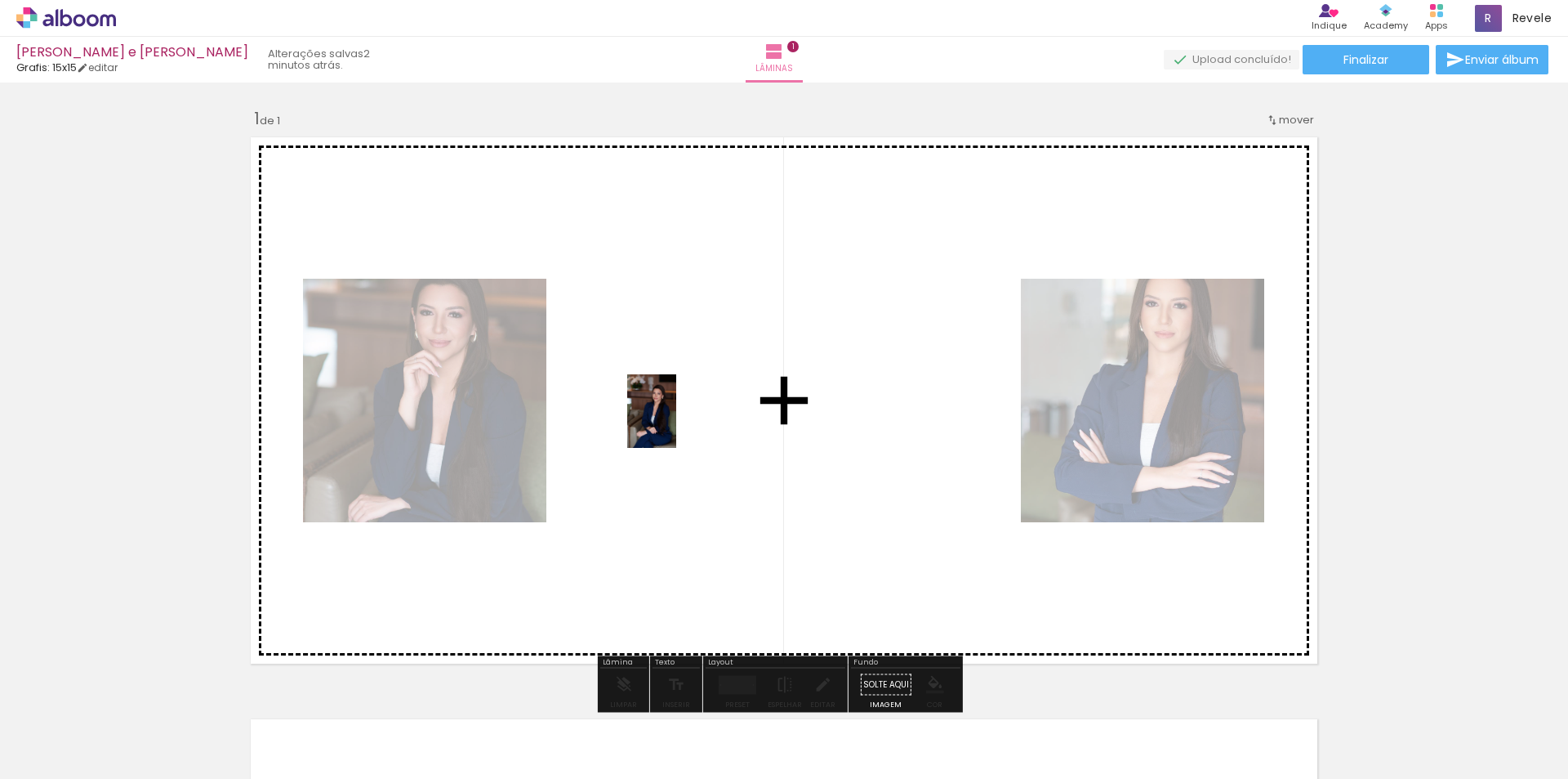
drag, startPoint x: 451, startPoint y: 745, endPoint x: 678, endPoint y: 421, distance: 395.6
click at [678, 421] on quentale-workspace at bounding box center [784, 390] width 1568 height 779
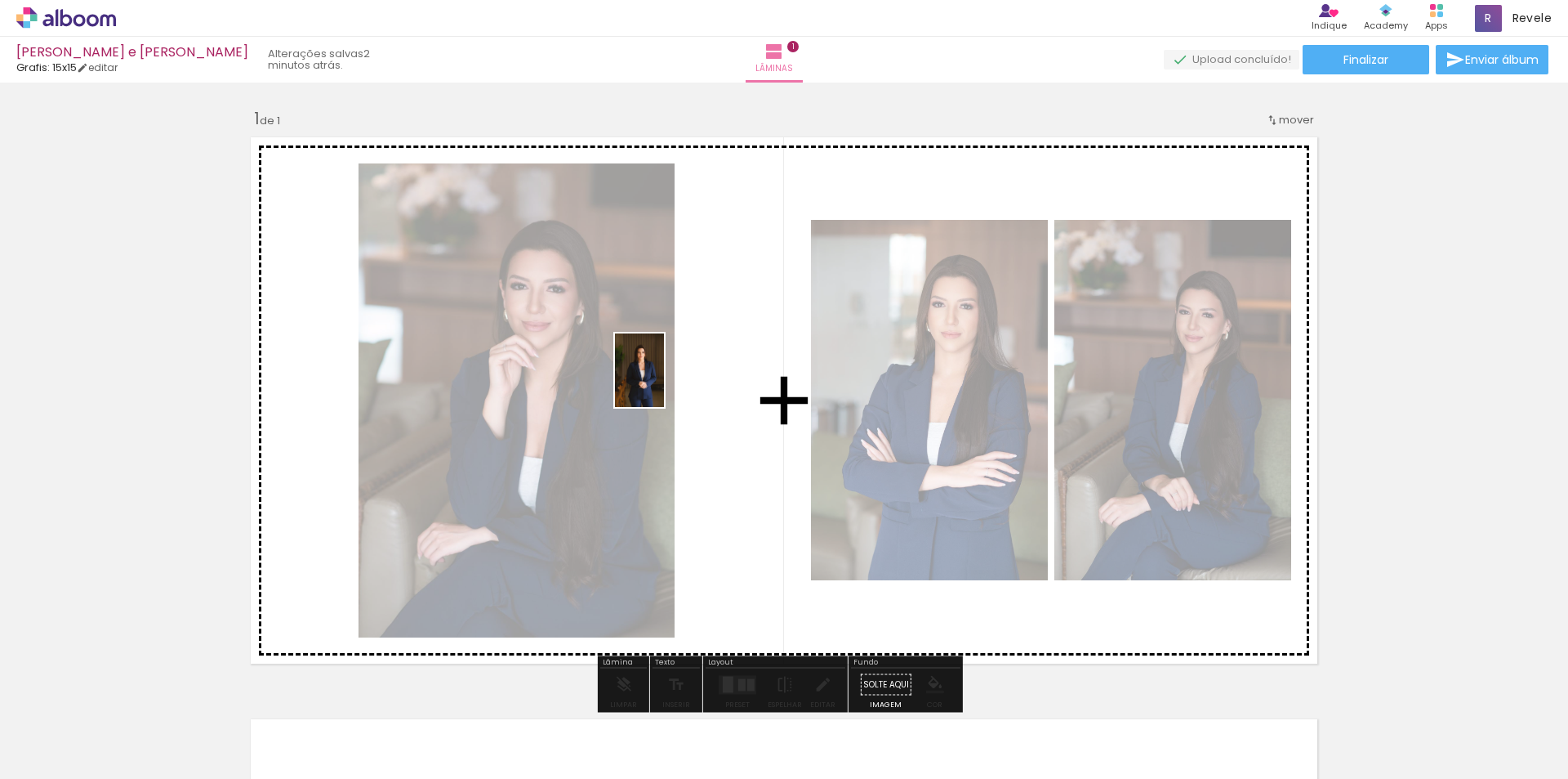
drag, startPoint x: 179, startPoint y: 743, endPoint x: 670, endPoint y: 377, distance: 612.4
click at [670, 377] on quentale-workspace at bounding box center [784, 390] width 1568 height 779
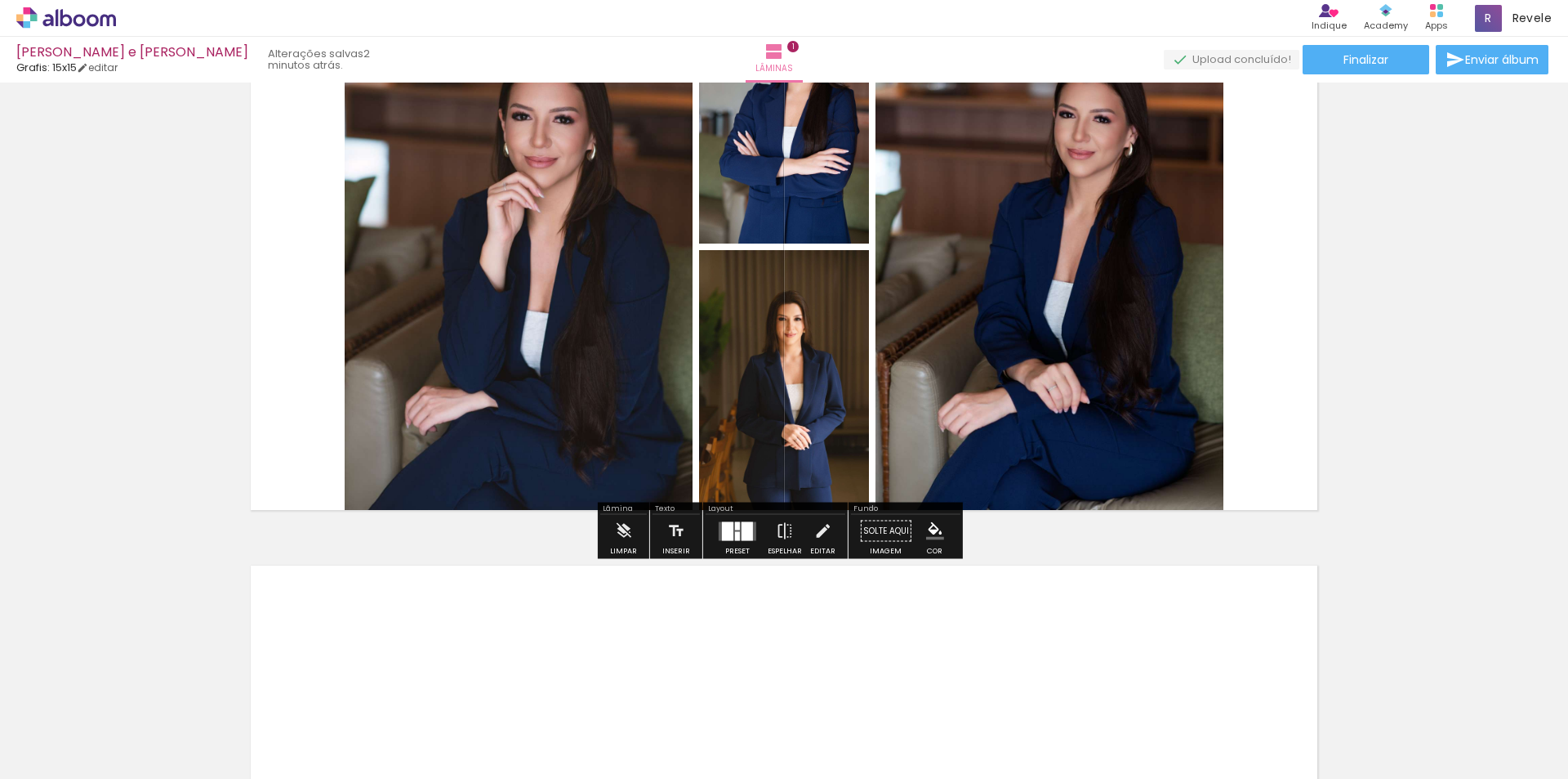
scroll to position [164, 0]
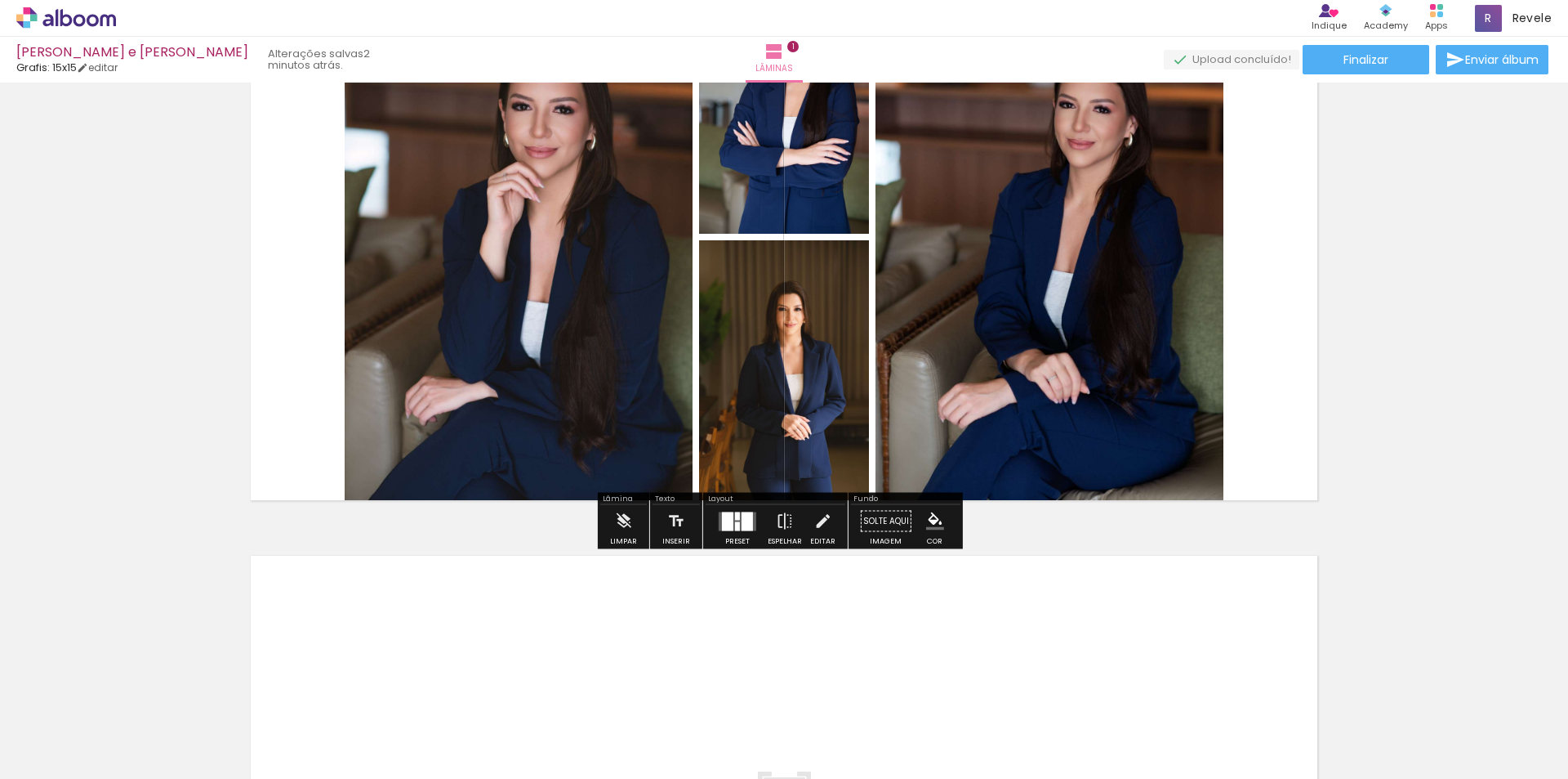
click at [726, 520] on div at bounding box center [727, 520] width 12 height 18
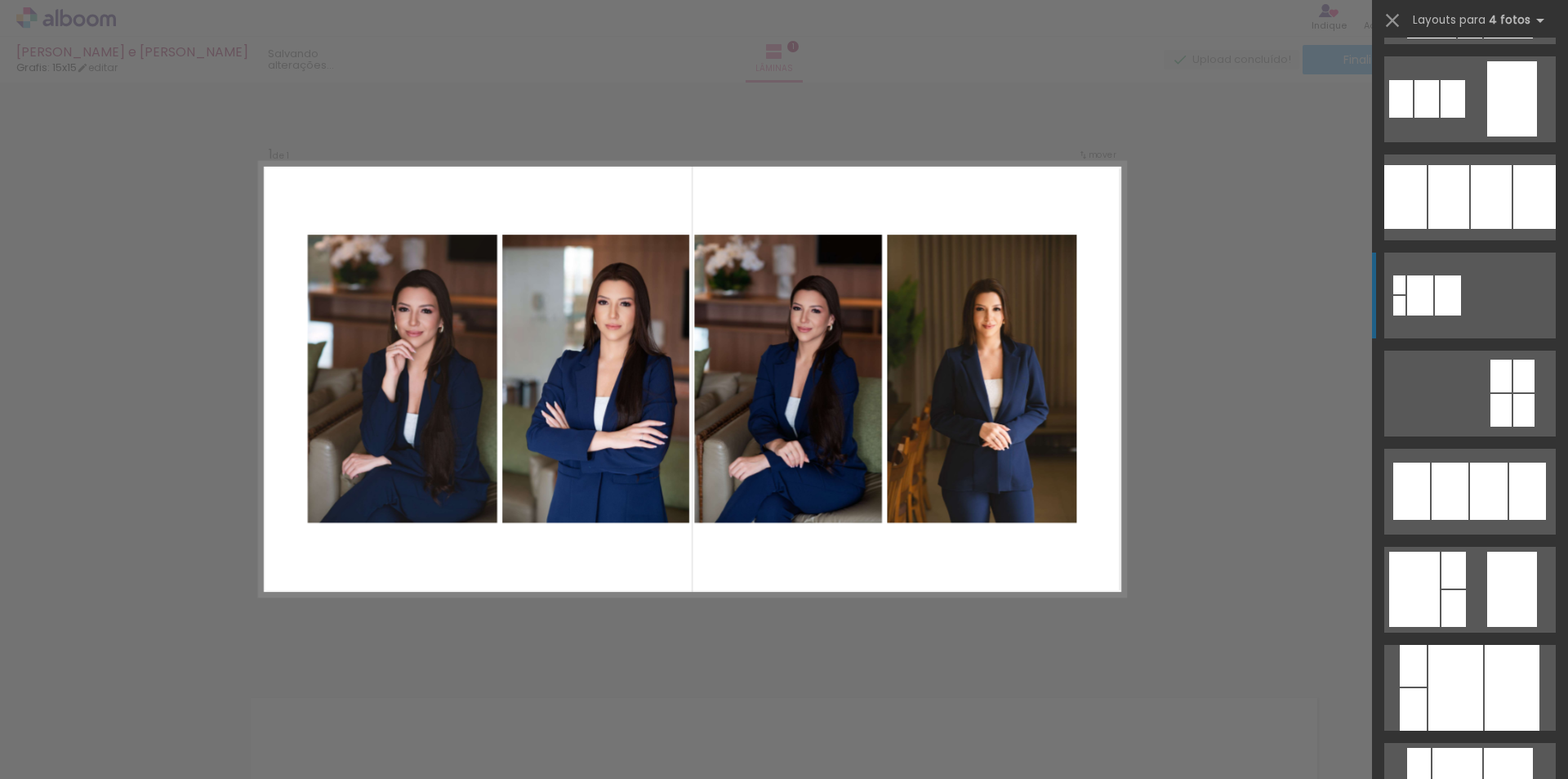
scroll to position [1716, 0]
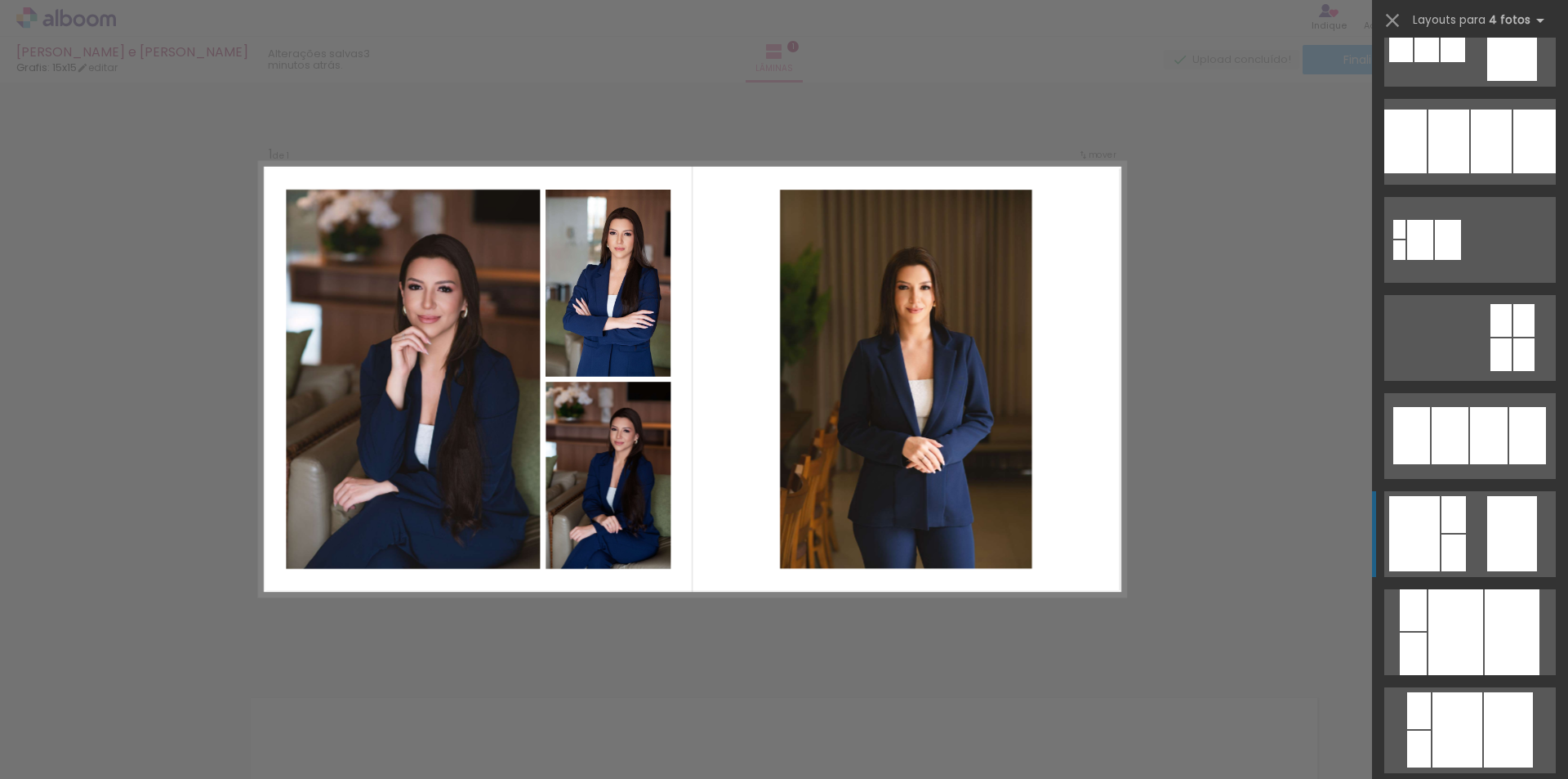
click at [1456, 515] on div at bounding box center [1453, 514] width 24 height 37
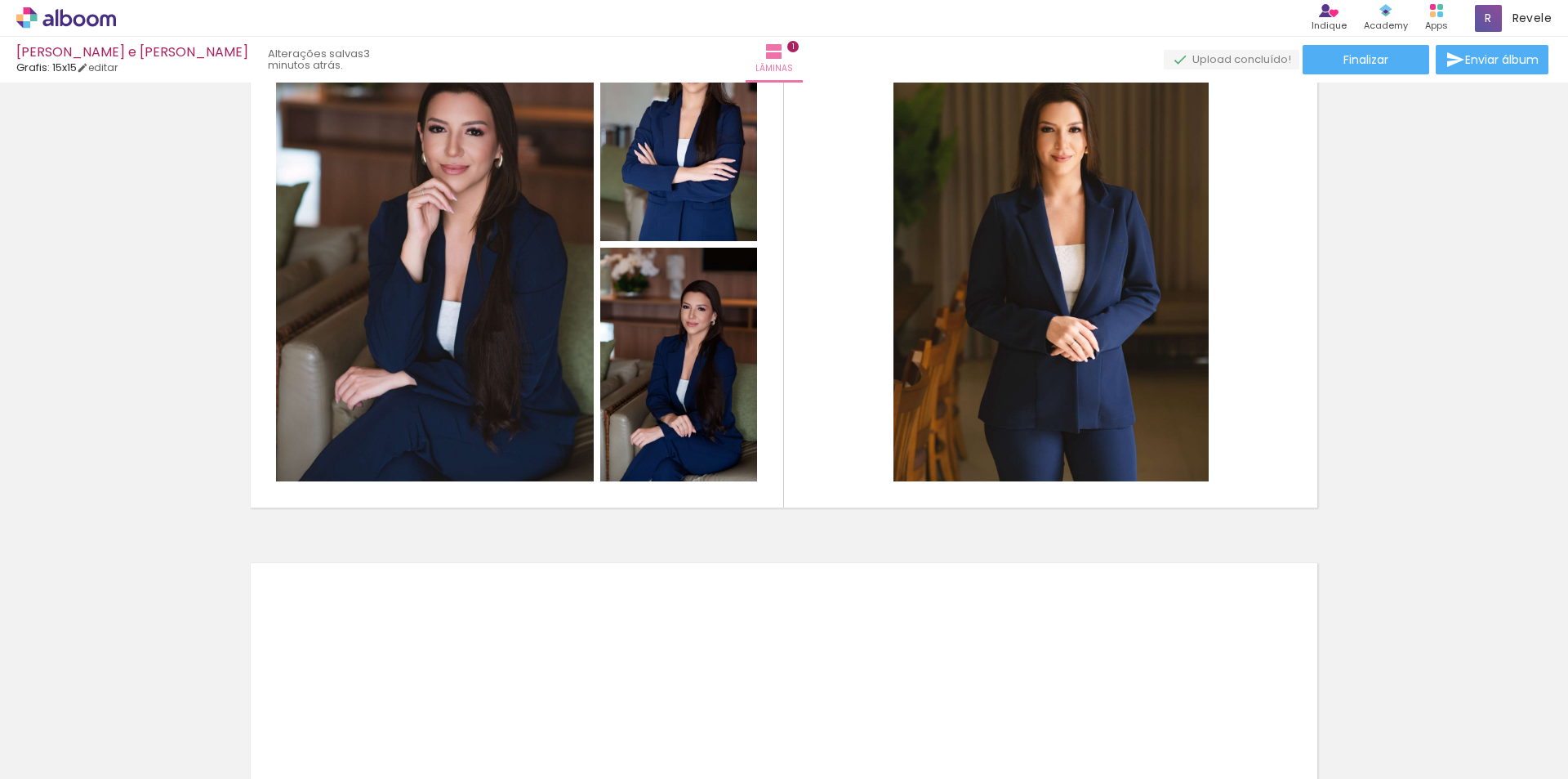
scroll to position [0, 0]
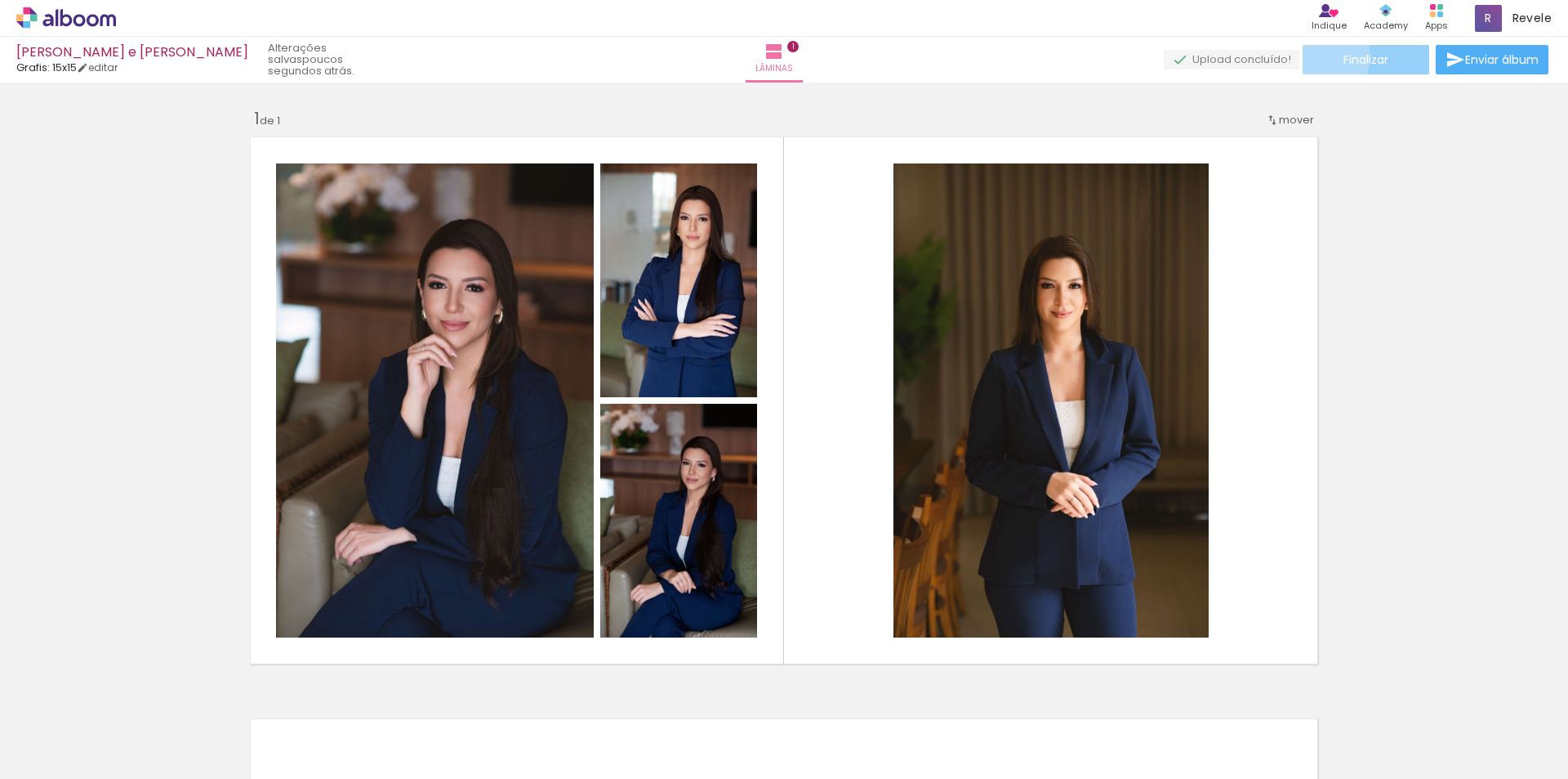
click at [1321, 56] on paper-button "Finalizar" at bounding box center [1366, 59] width 127 height 29
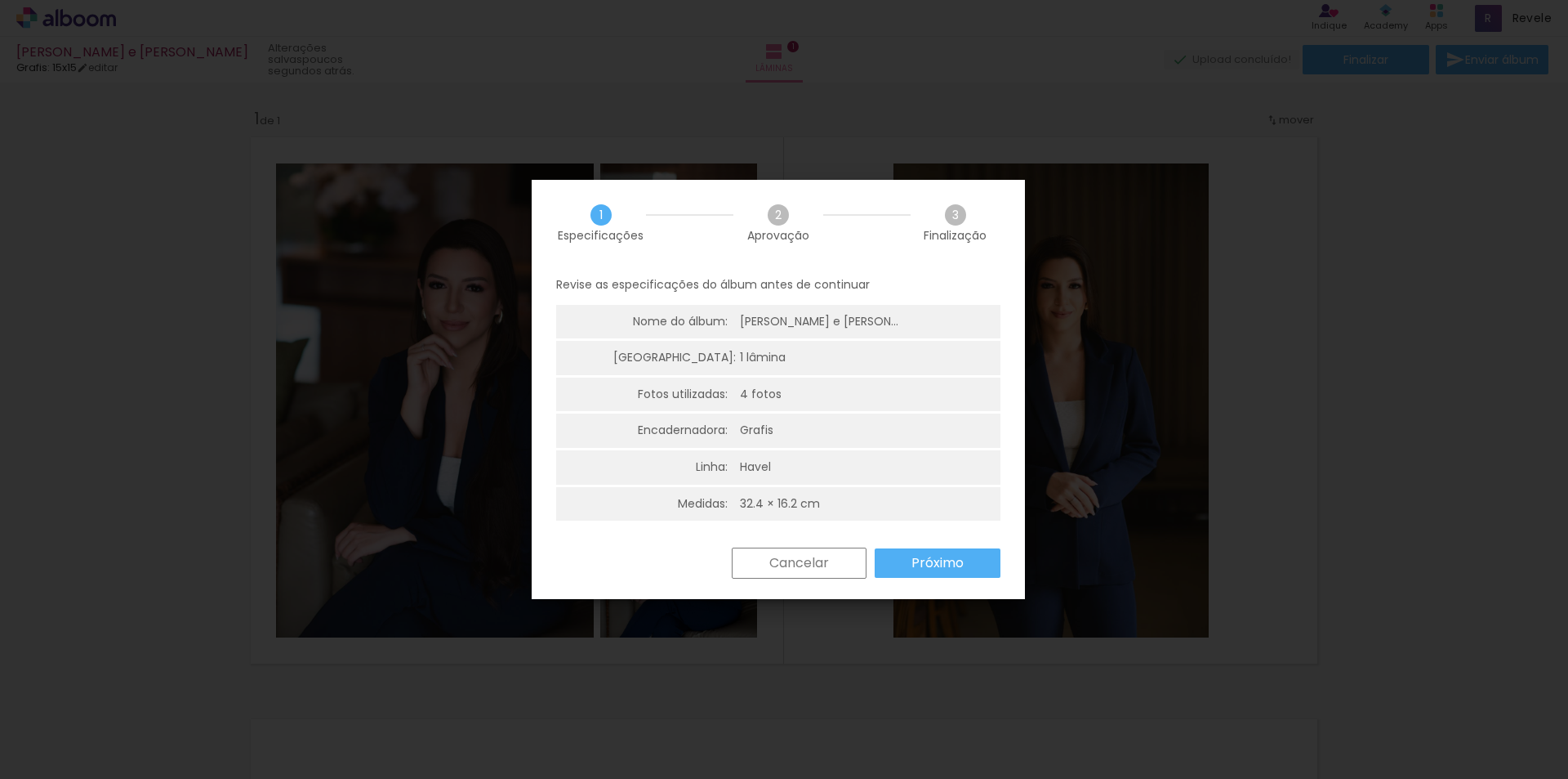
scroll to position [4, 0]
click at [0, 0] on slot "Cancelar" at bounding box center [0, 0] width 0 height 0
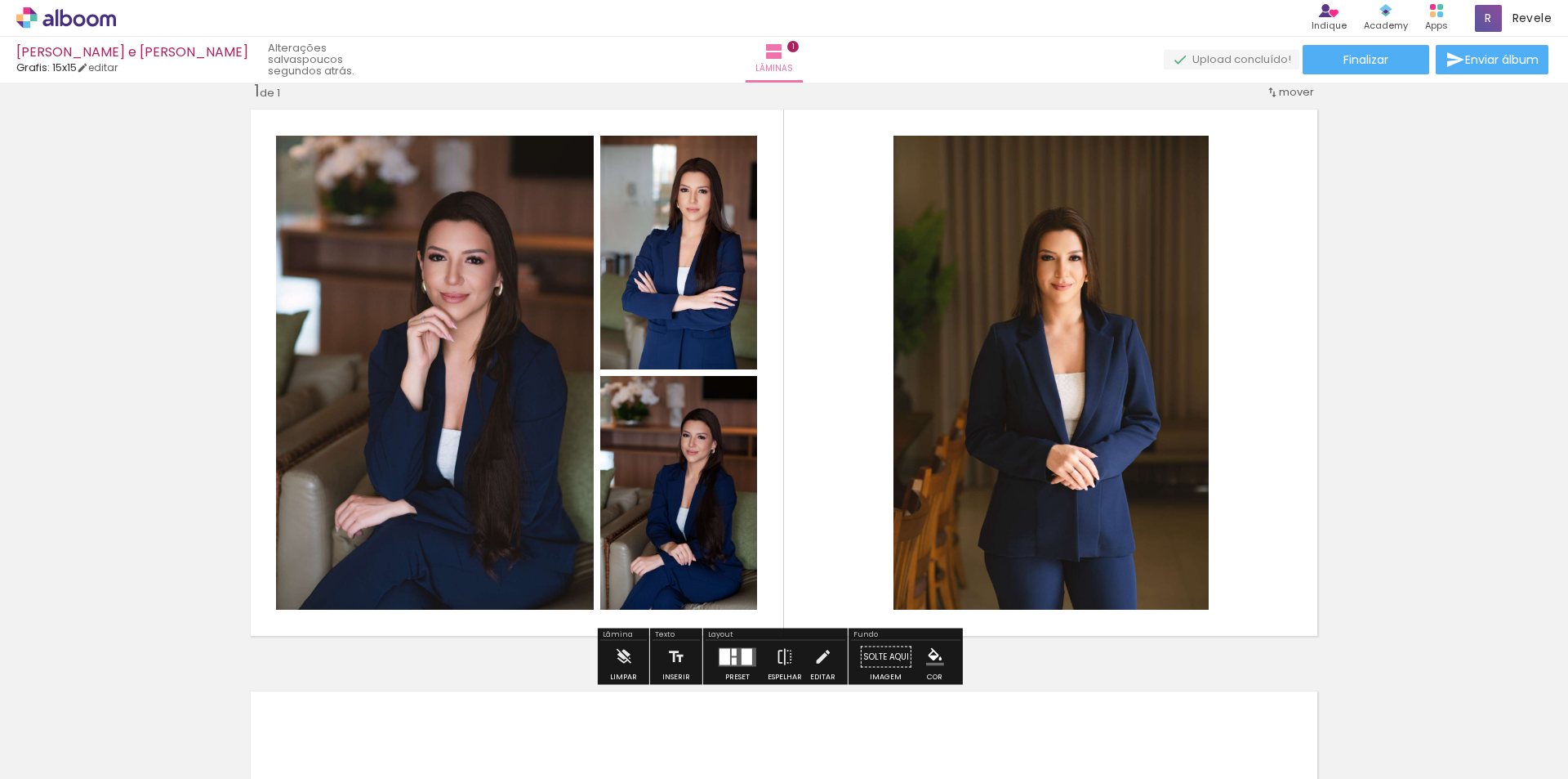
scroll to position [0, 0]
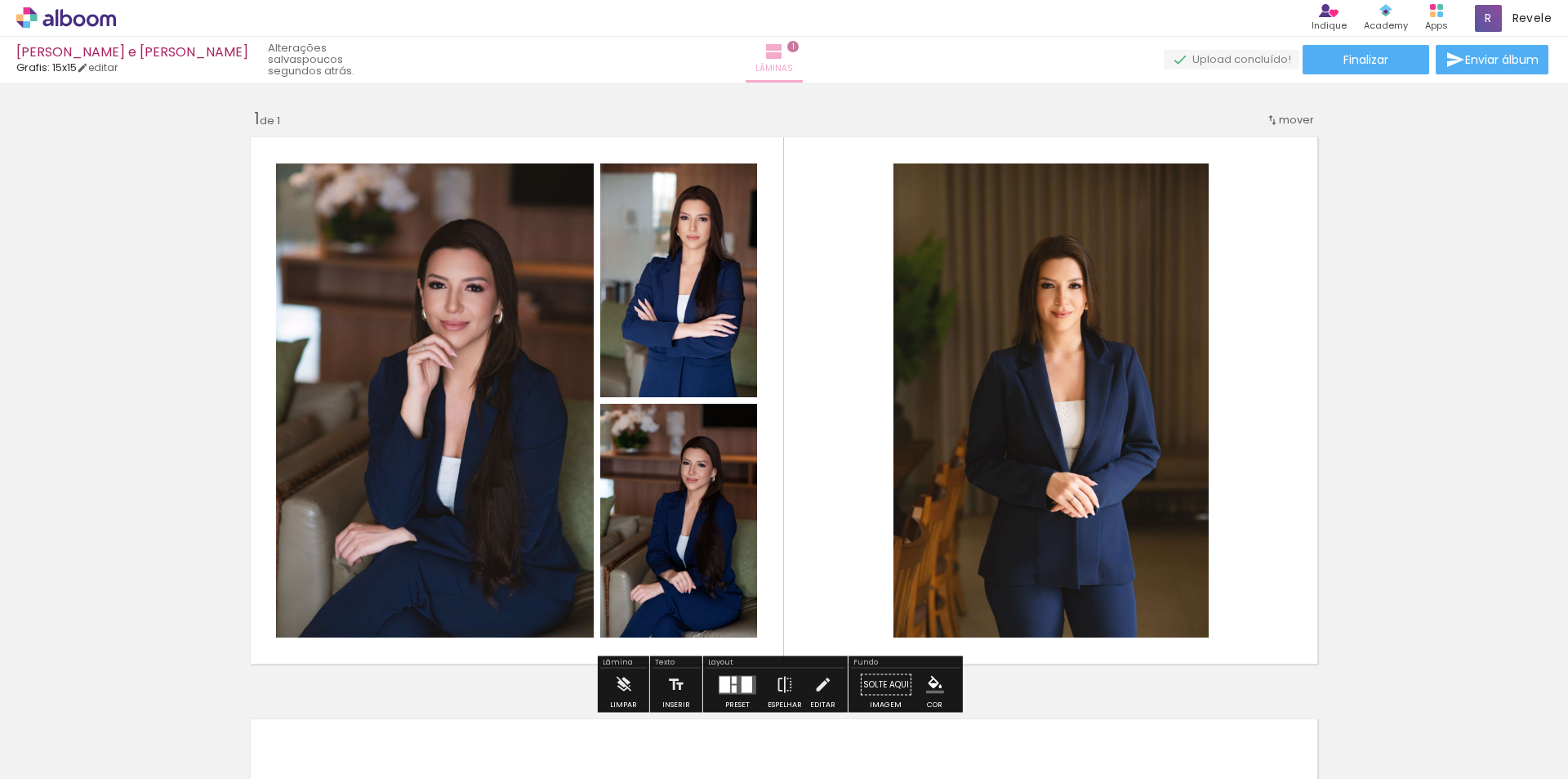
click at [784, 54] on iron-icon at bounding box center [774, 51] width 19 height 19
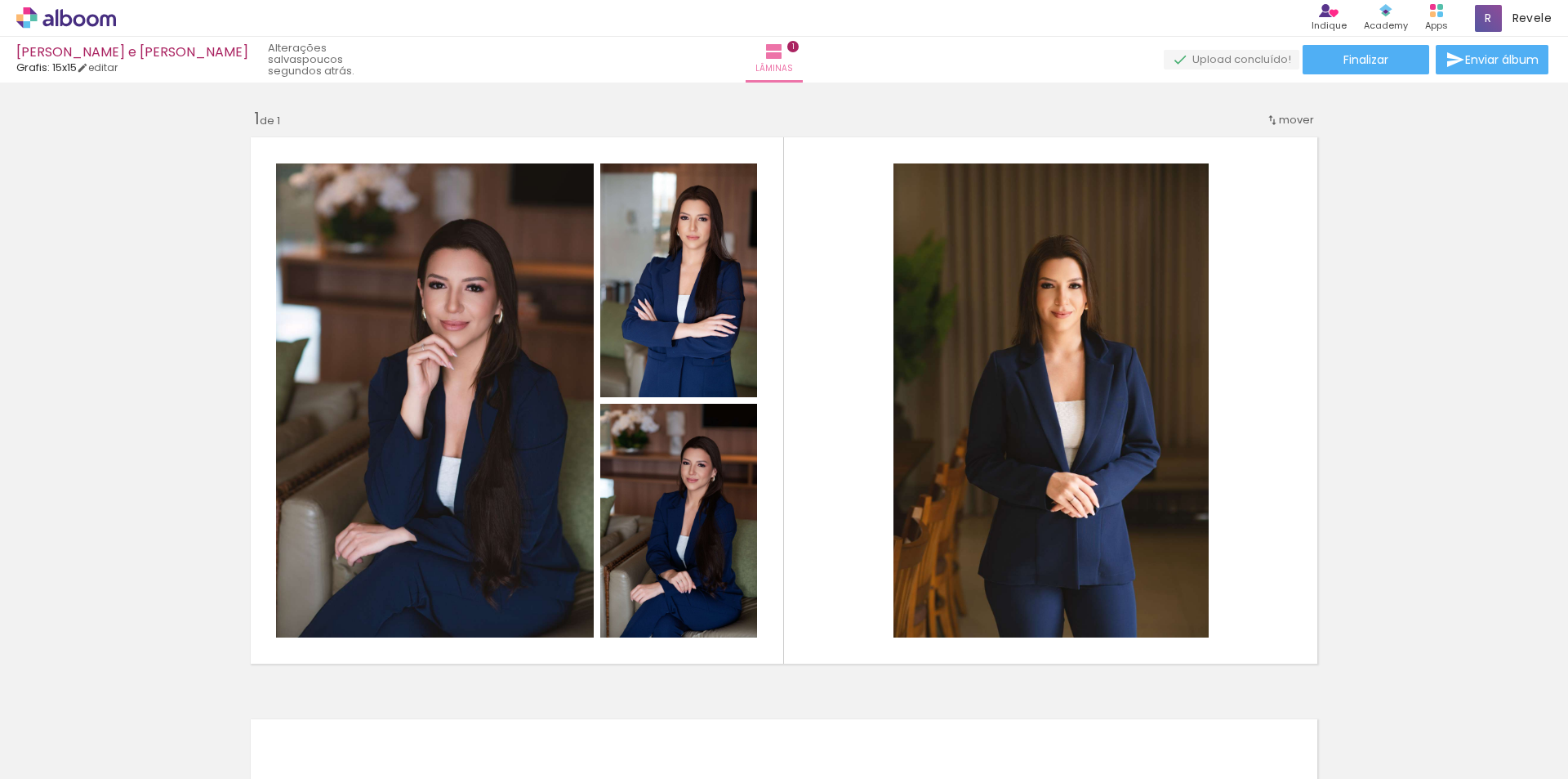
drag, startPoint x: 794, startPoint y: 59, endPoint x: 904, endPoint y: 45, distance: 110.9
click at [804, 45] on div "Lâminas 1" at bounding box center [774, 59] width 59 height 46
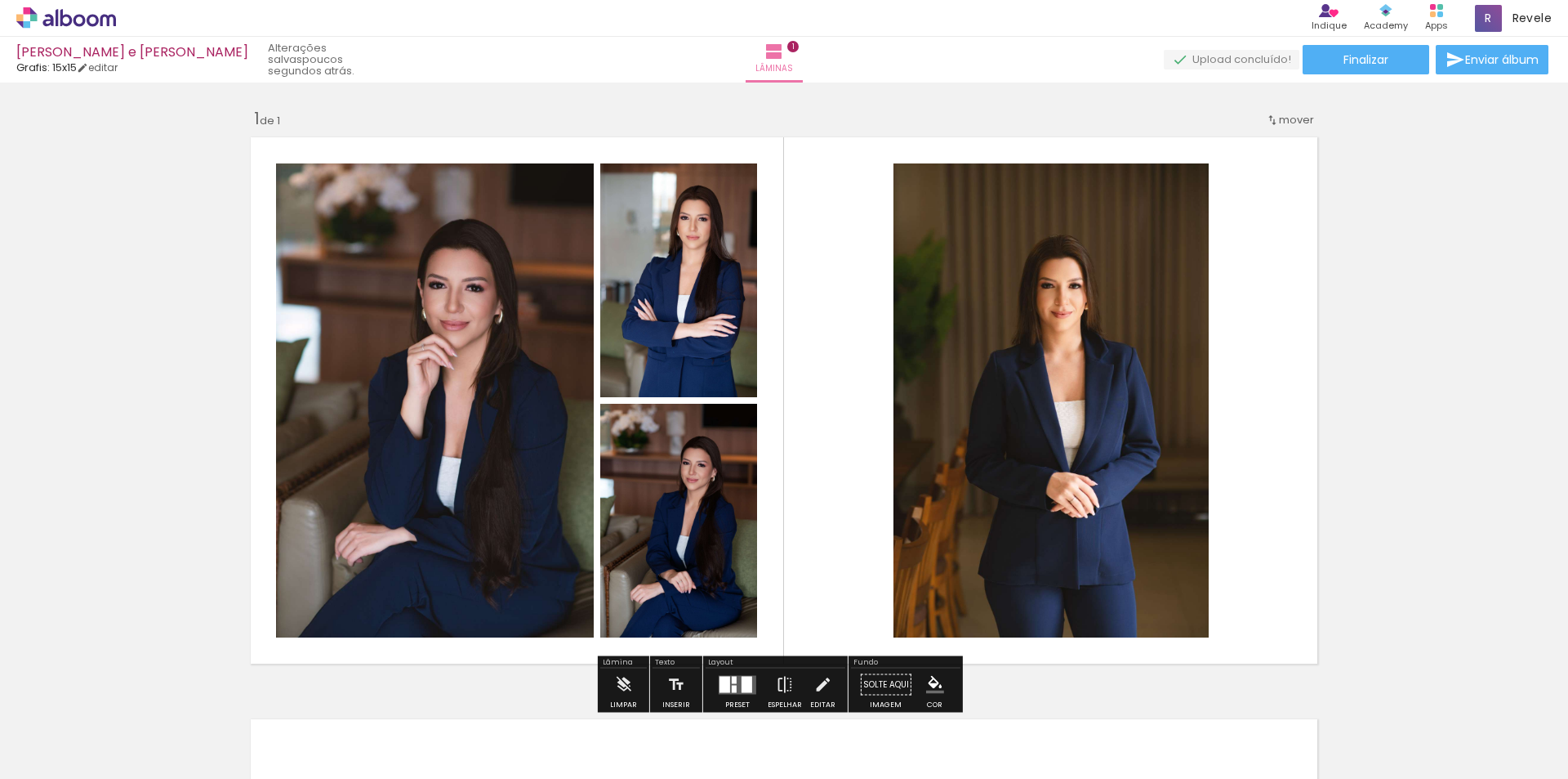
click at [1279, 119] on span "mover" at bounding box center [1297, 120] width 35 height 16
click at [1339, 121] on div "Inserir lâmina 1 de 1" at bounding box center [784, 670] width 1568 height 1165
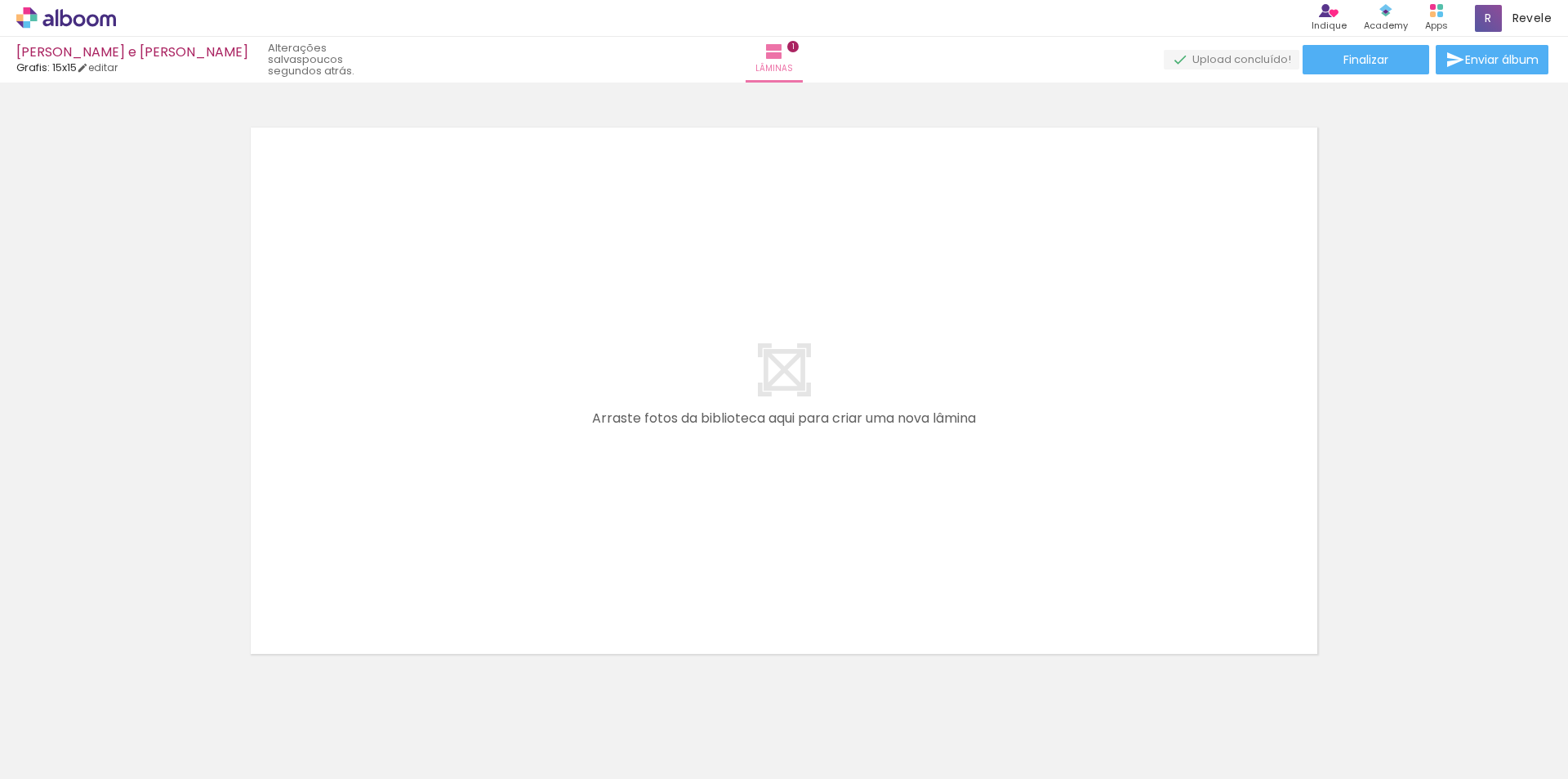
scroll to position [551, 0]
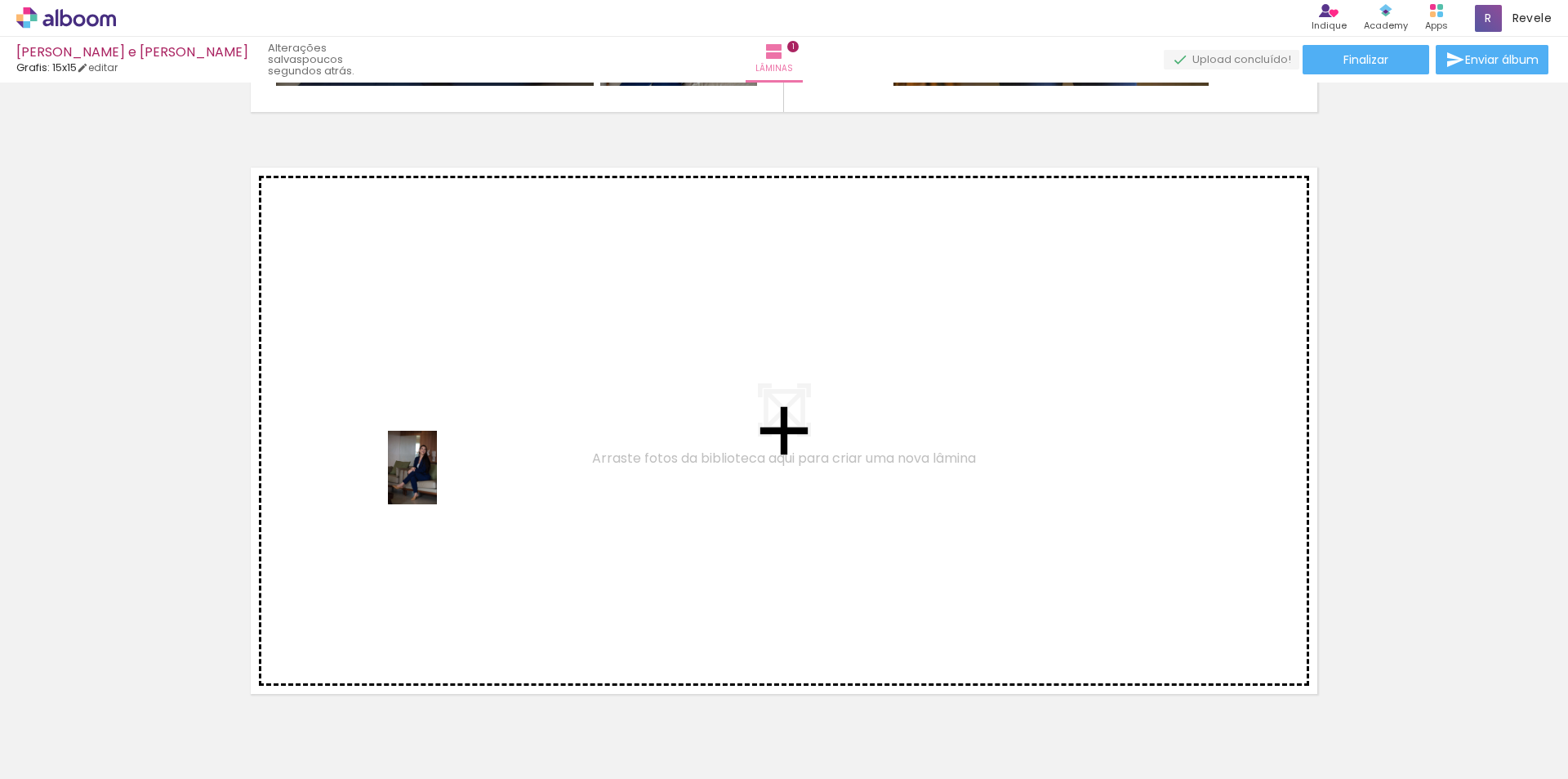
drag, startPoint x: 352, startPoint y: 742, endPoint x: 232, endPoint y: 735, distance: 120.2
click at [444, 475] on quentale-workspace at bounding box center [784, 390] width 1568 height 779
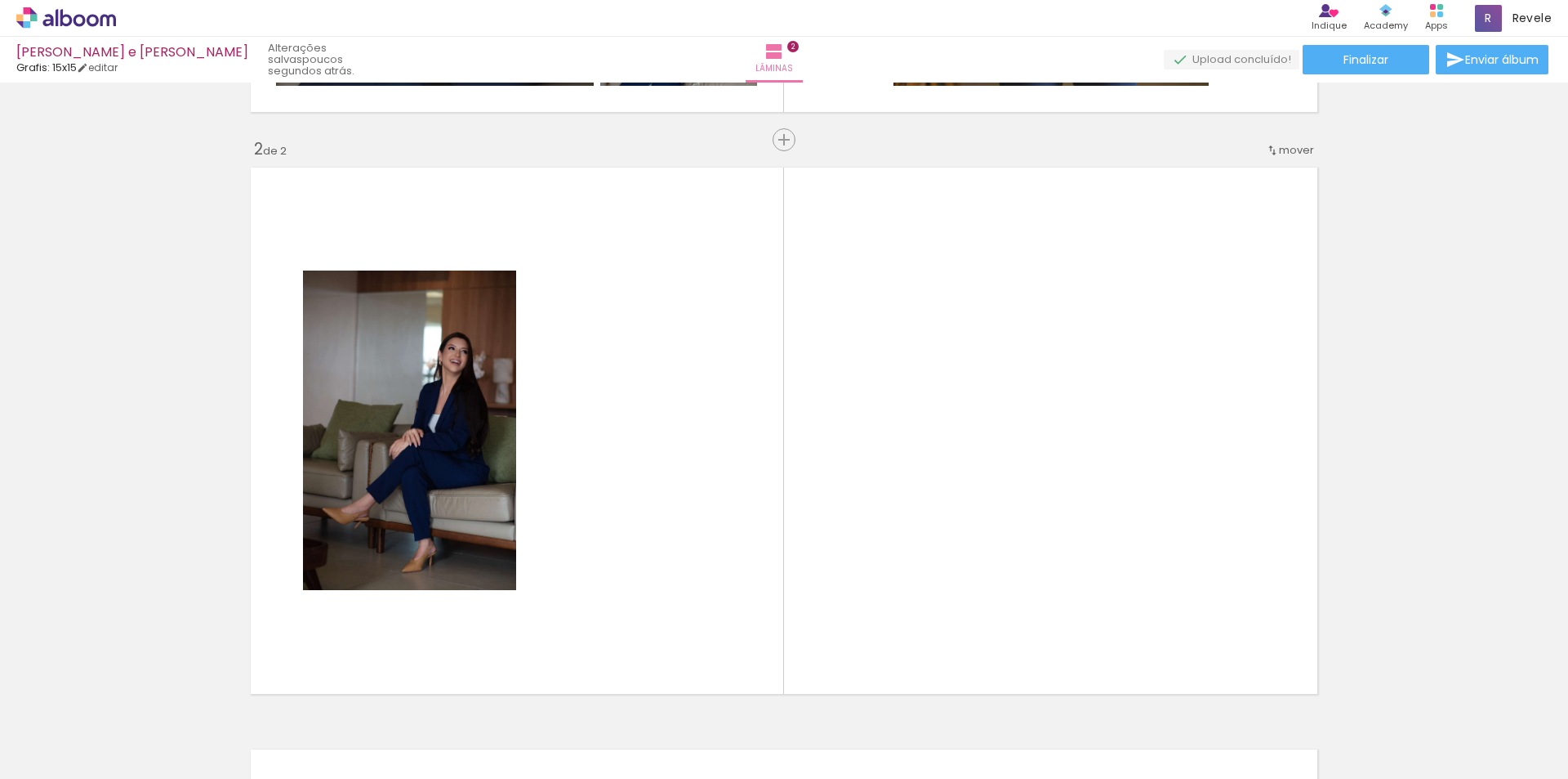
scroll to position [603, 0]
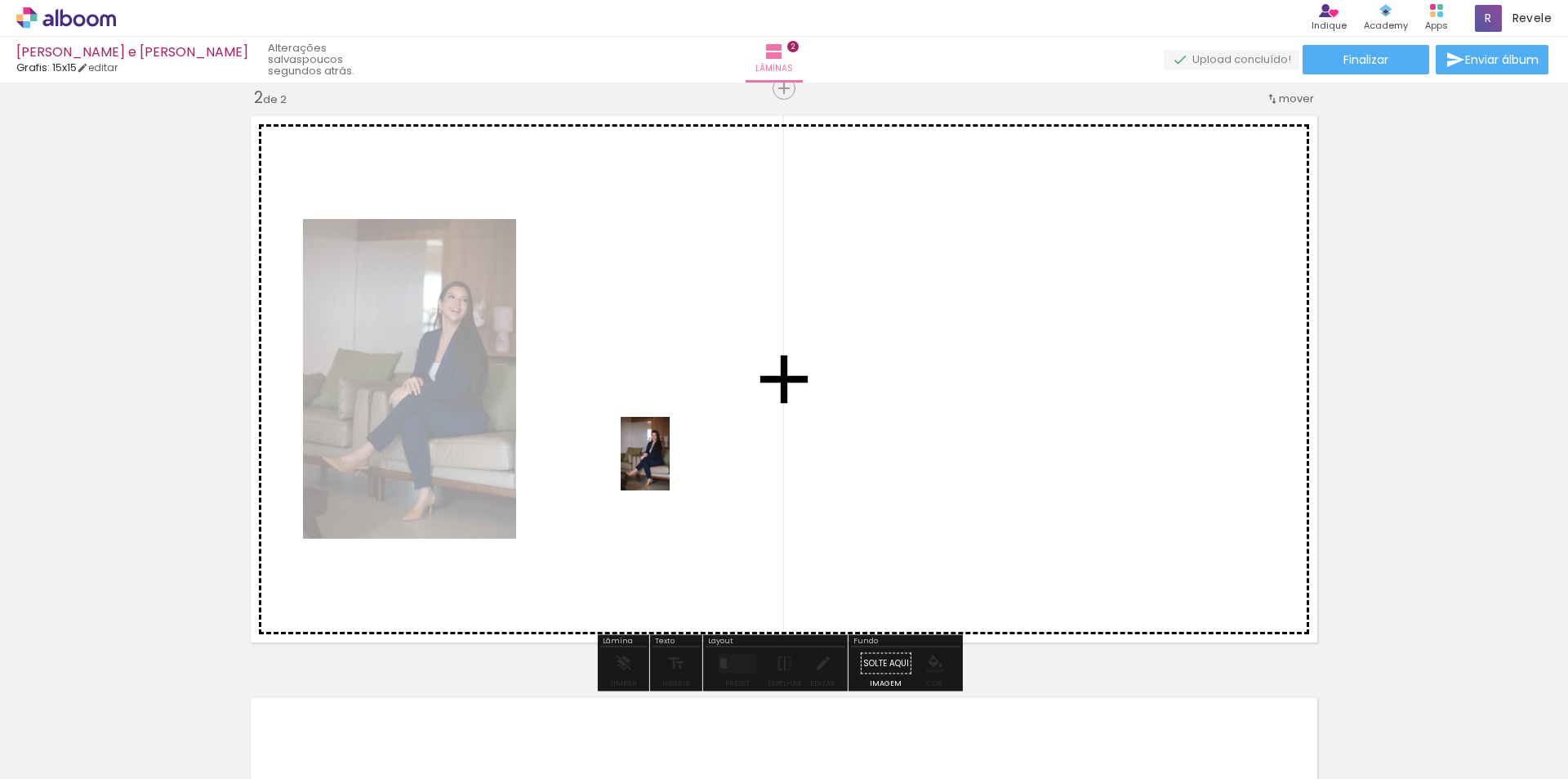
drag, startPoint x: 256, startPoint y: 739, endPoint x: 671, endPoint y: 464, distance: 497.8
click at [671, 464] on quentale-workspace at bounding box center [784, 390] width 1568 height 779
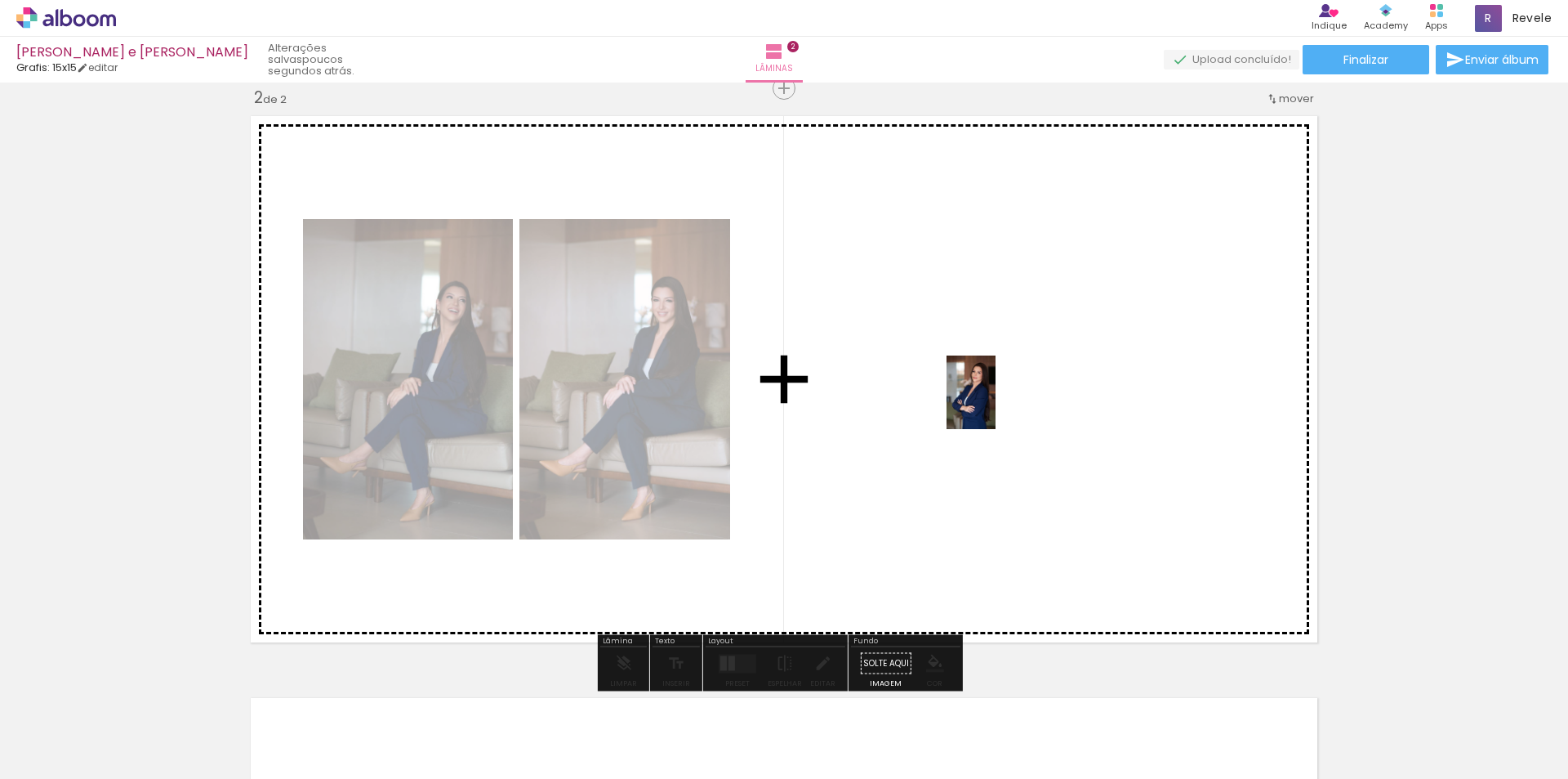
drag, startPoint x: 809, startPoint y: 735, endPoint x: 996, endPoint y: 404, distance: 380.2
click at [996, 404] on quentale-workspace at bounding box center [784, 390] width 1568 height 779
